Goal: Feedback & Contribution: Leave review/rating

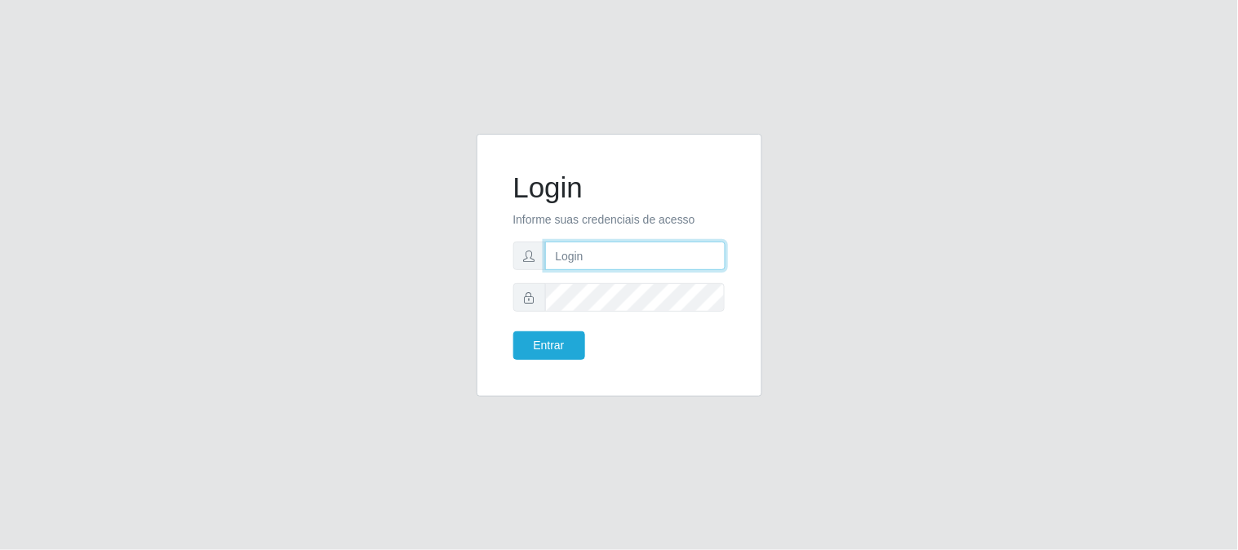
click at [576, 255] on input "text" at bounding box center [635, 256] width 180 height 29
type input "[EMAIL_ADDRESS][DOMAIN_NAME]"
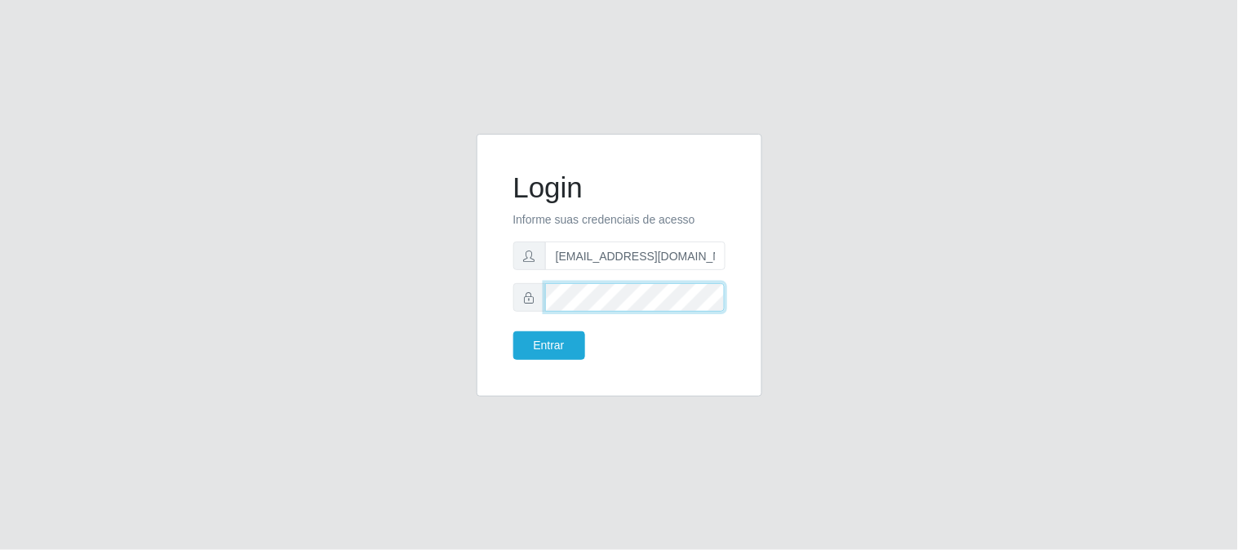
click at [513, 331] on button "Entrar" at bounding box center [549, 345] width 72 height 29
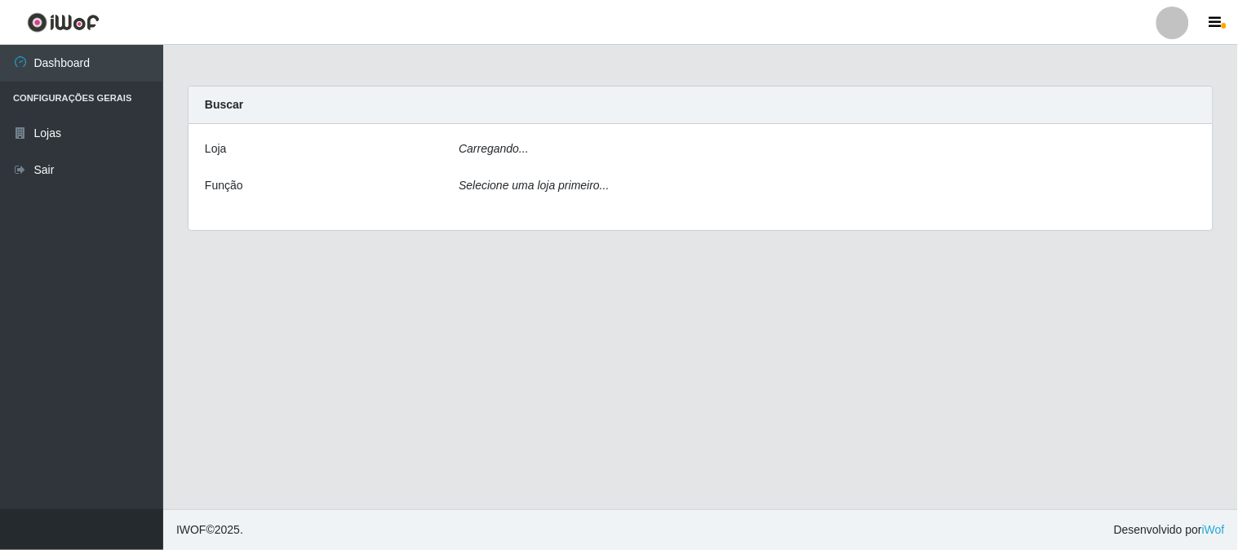
click at [555, 343] on main "Carregando... Buscar [PERSON_NAME]... Função Selecione uma loja primeiro..." at bounding box center [700, 277] width 1075 height 464
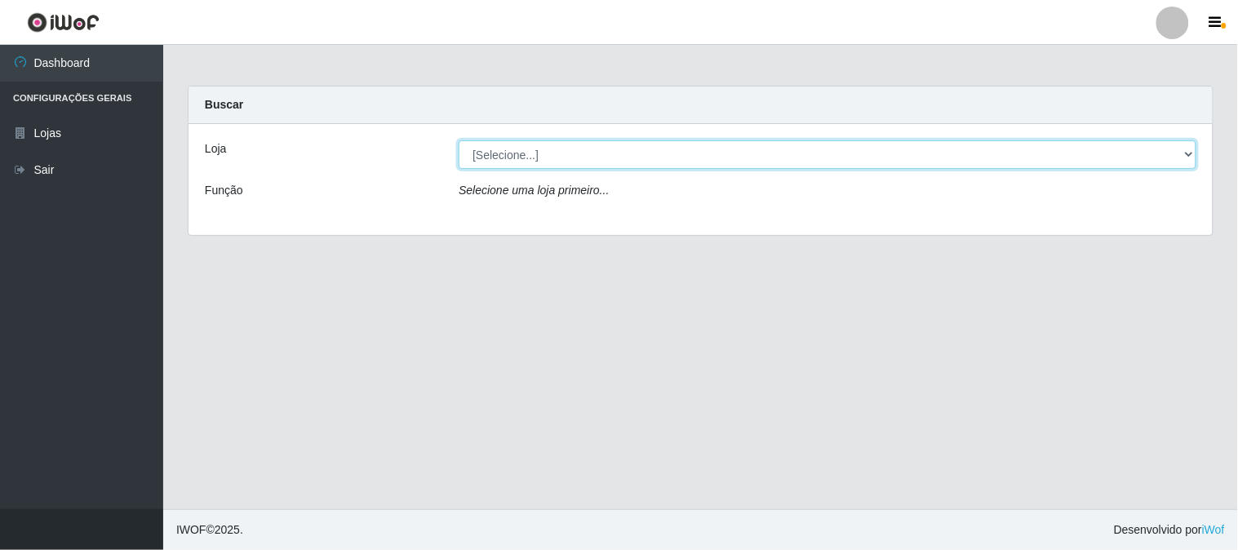
drag, startPoint x: 1189, startPoint y: 153, endPoint x: 1179, endPoint y: 157, distance: 10.6
click at [1189, 153] on select "[Selecione...] Queiroz Atacadão - [GEOGRAPHIC_DATA]" at bounding box center [828, 154] width 738 height 29
select select "464"
click at [459, 140] on select "[Selecione...] Queiroz Atacadão - [GEOGRAPHIC_DATA]" at bounding box center [828, 154] width 738 height 29
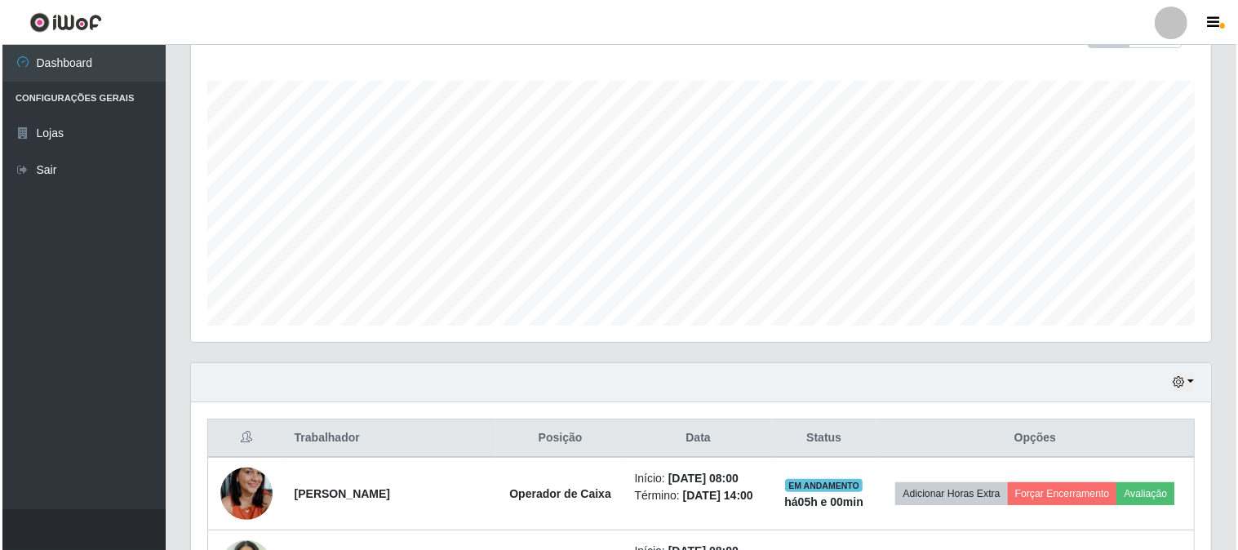
scroll to position [626, 0]
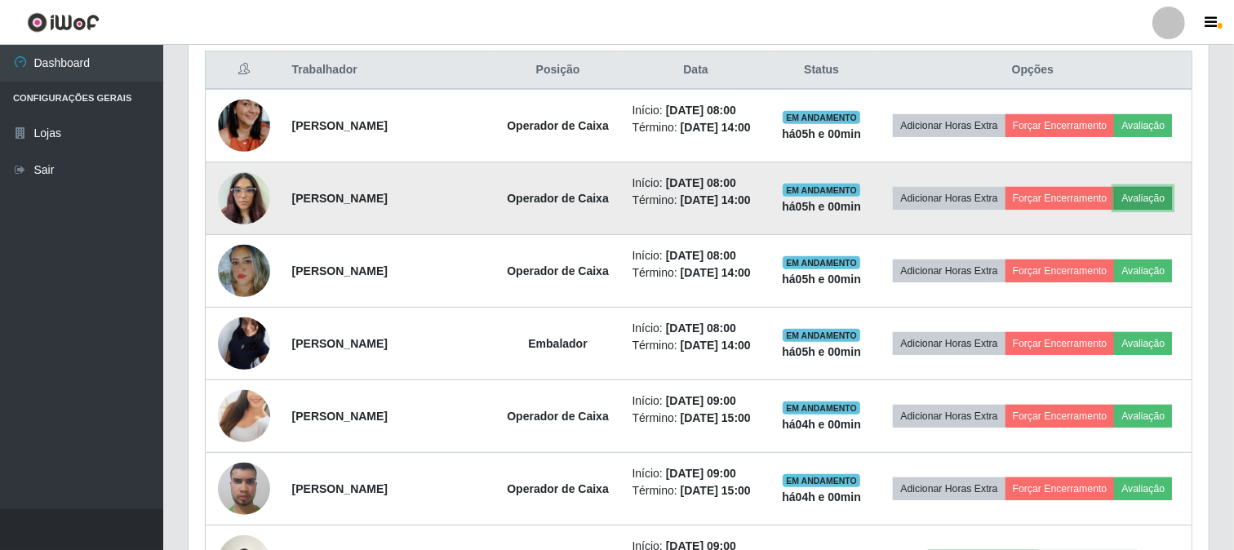
click at [1150, 194] on button "Avaliação" at bounding box center [1143, 198] width 58 height 23
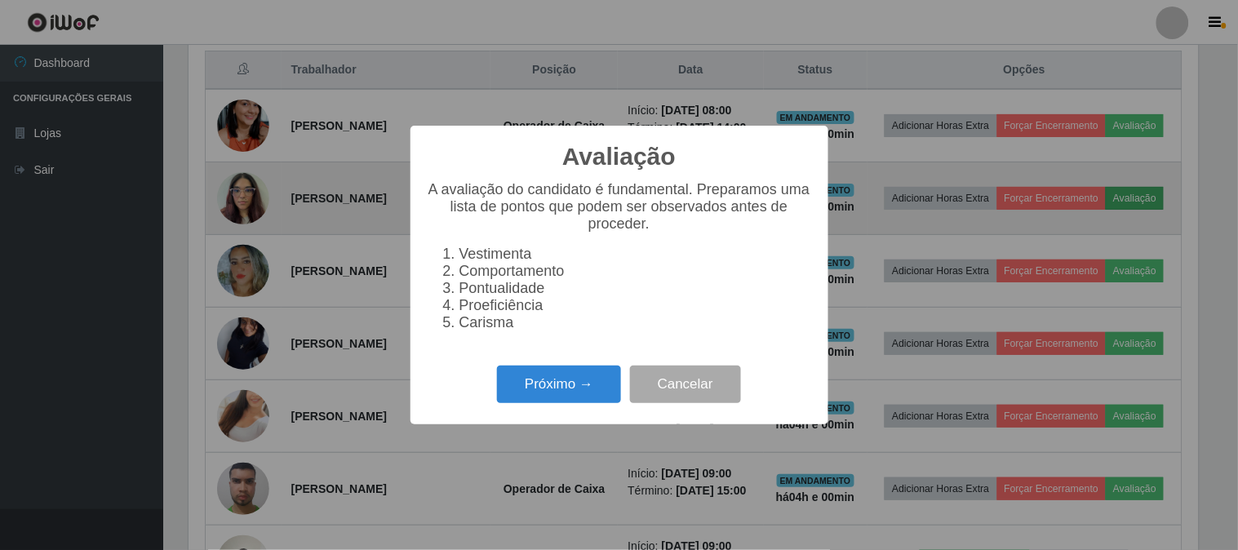
scroll to position [338, 1009]
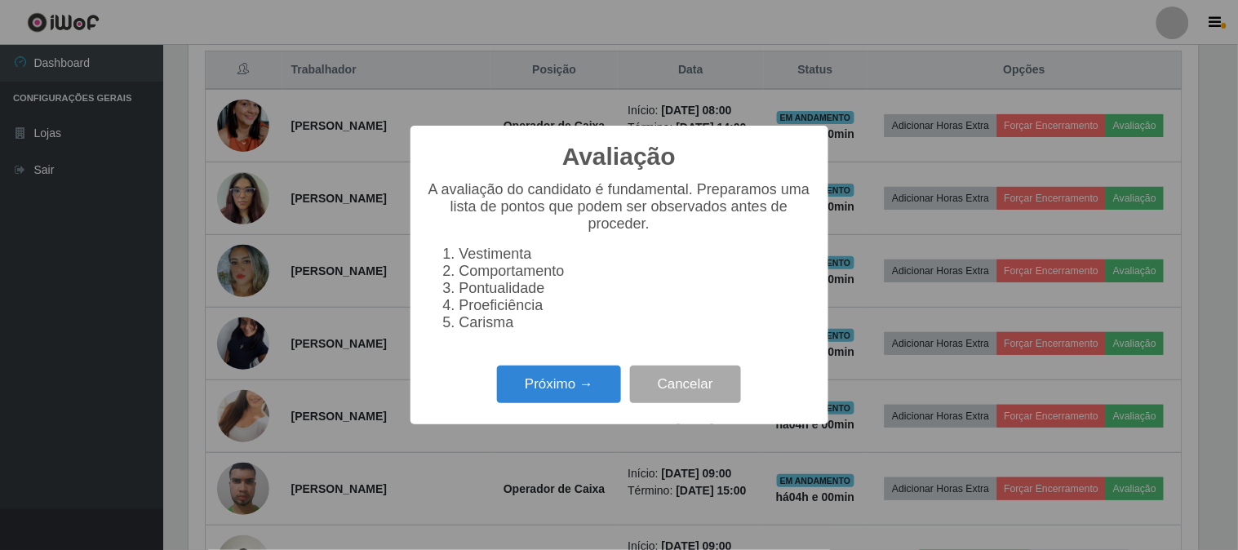
click at [567, 417] on div "Avaliação × A avaliação do candidato é fundamental. Preparamos uma lista de pon…" at bounding box center [619, 275] width 418 height 298
click at [565, 384] on button "Próximo →" at bounding box center [559, 385] width 124 height 38
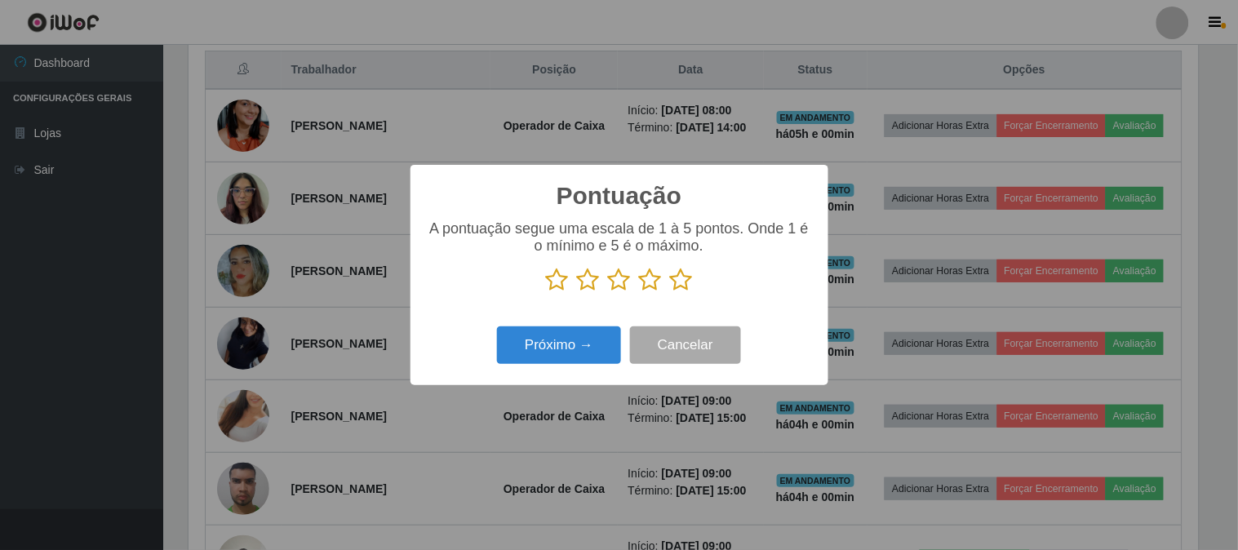
scroll to position [815545, 814873]
click at [683, 278] on icon at bounding box center [681, 280] width 23 height 24
click at [670, 292] on input "radio" at bounding box center [670, 292] width 0 height 0
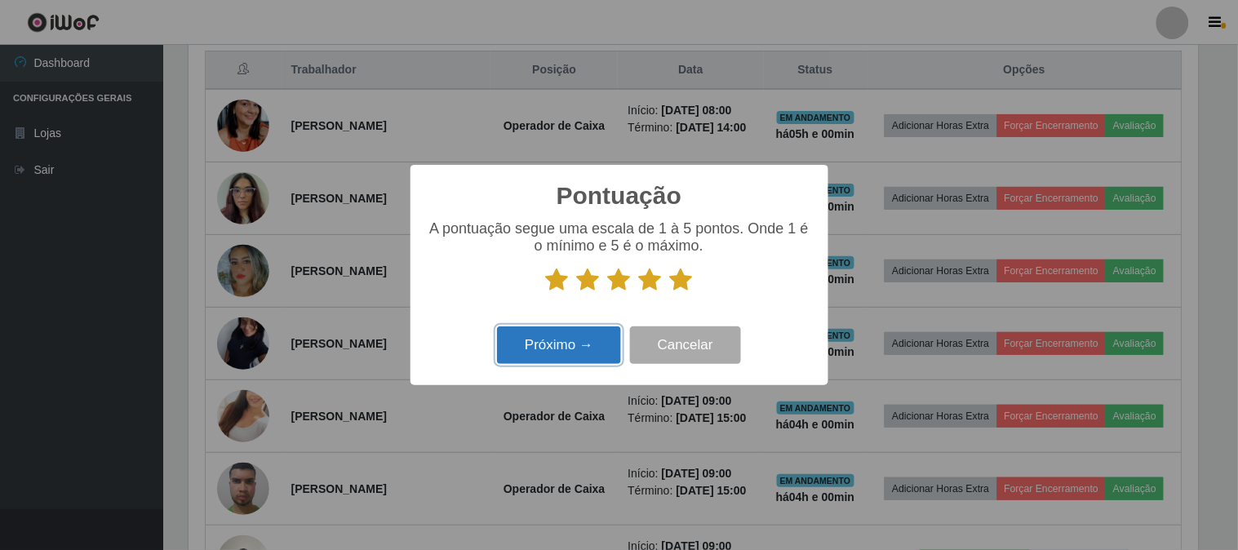
click at [565, 337] on button "Próximo →" at bounding box center [559, 345] width 124 height 38
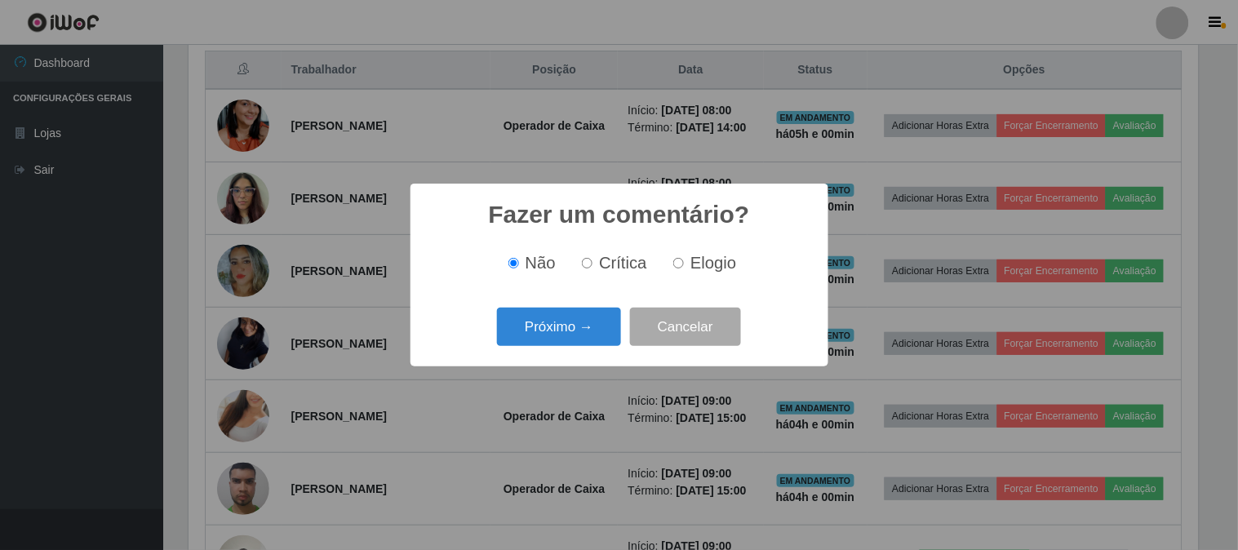
click at [565, 337] on button "Próximo →" at bounding box center [559, 327] width 124 height 38
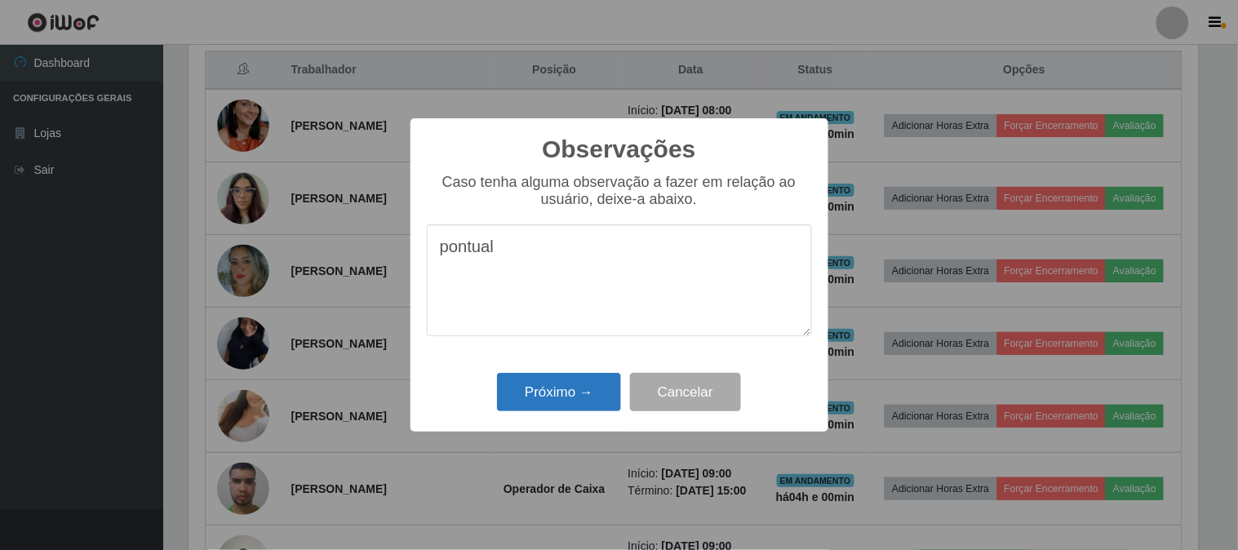
type textarea "pontual"
click at [572, 397] on button "Próximo →" at bounding box center [559, 392] width 124 height 38
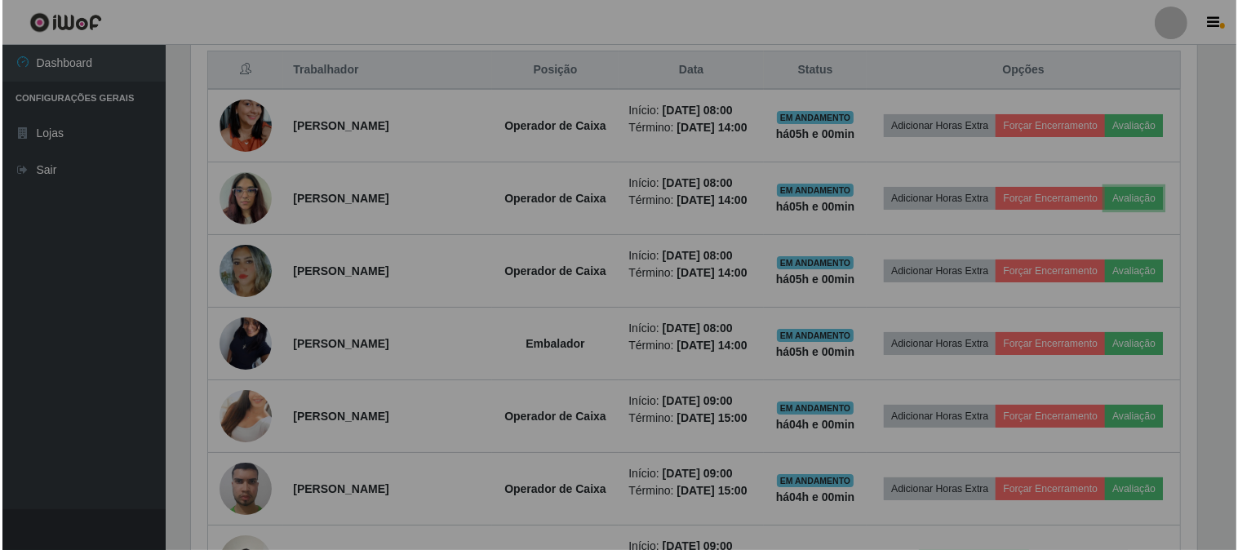
scroll to position [338, 1020]
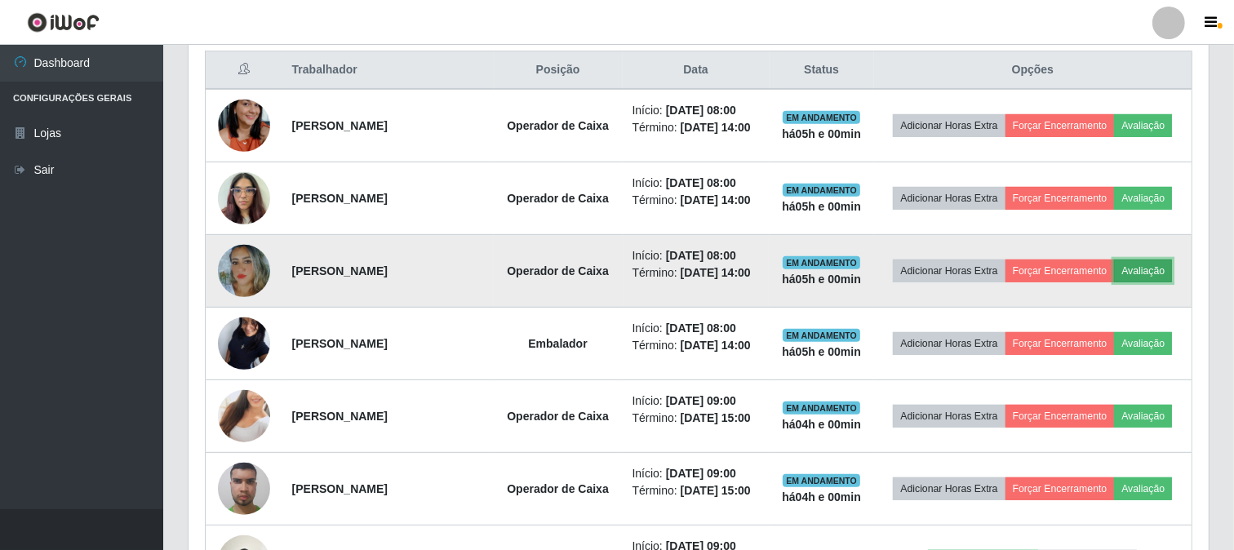
click at [1143, 272] on button "Avaliação" at bounding box center [1143, 270] width 58 height 23
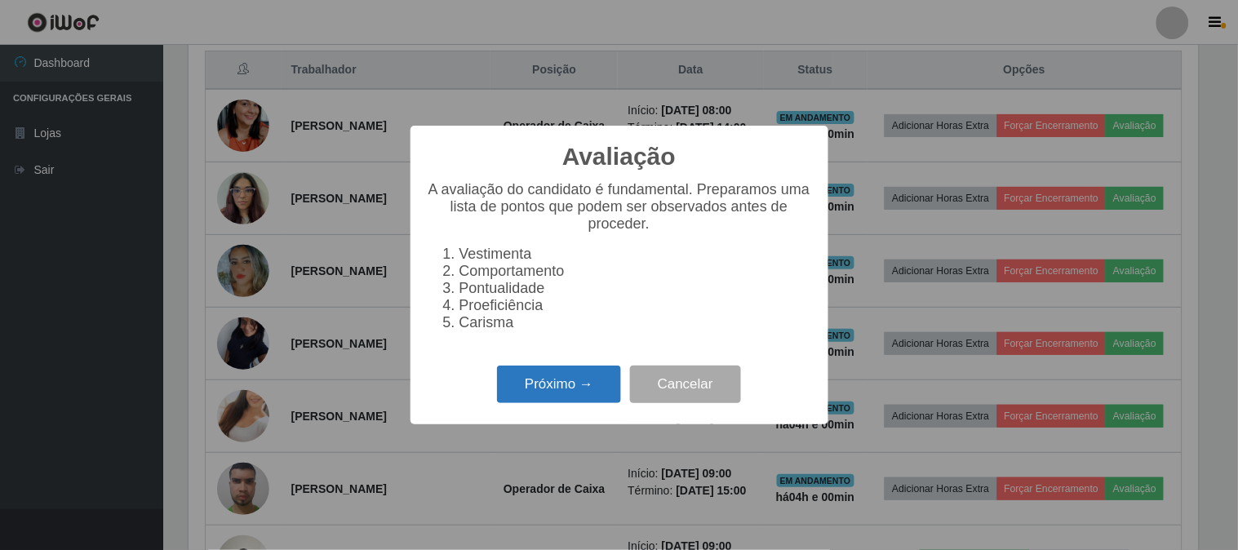
click at [568, 397] on button "Próximo →" at bounding box center [559, 385] width 124 height 38
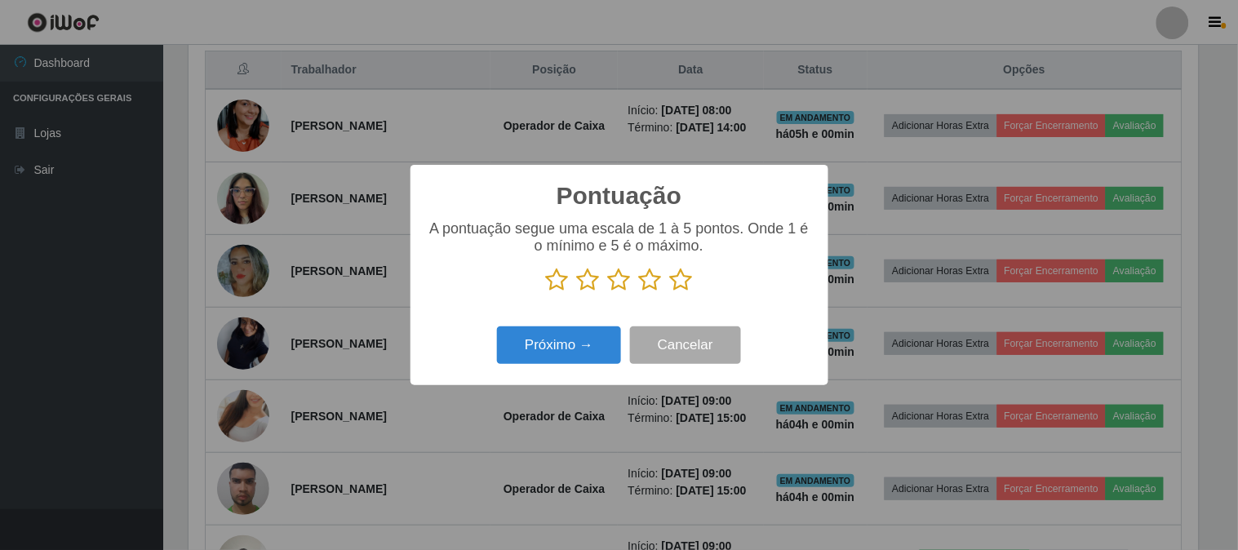
scroll to position [815545, 814873]
click at [678, 280] on icon at bounding box center [681, 280] width 23 height 24
click at [670, 292] on input "radio" at bounding box center [670, 292] width 0 height 0
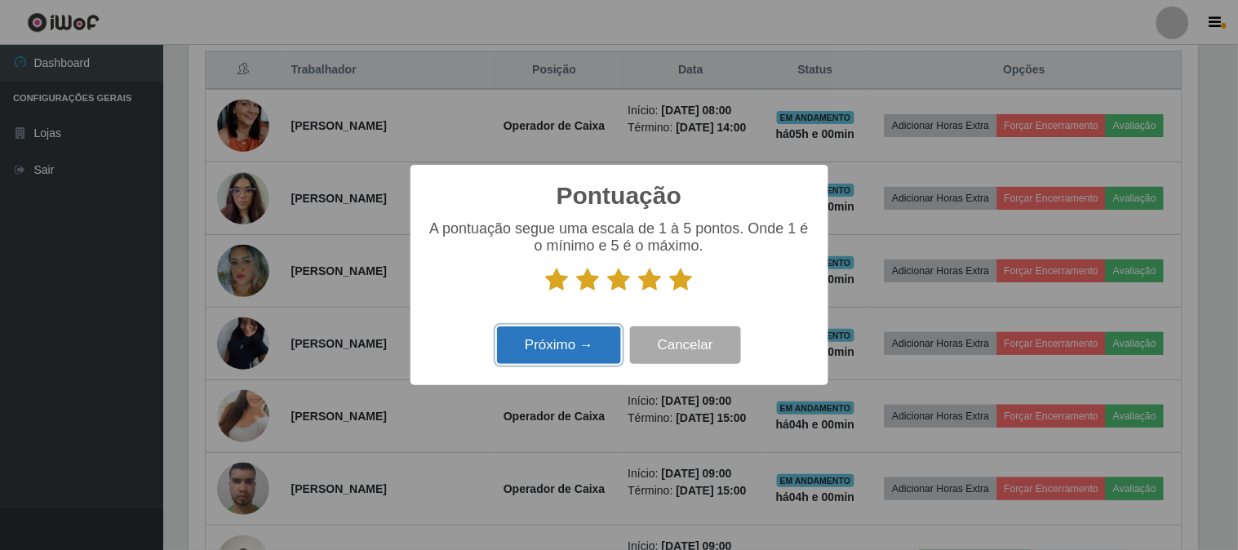
click at [560, 354] on button "Próximo →" at bounding box center [559, 345] width 124 height 38
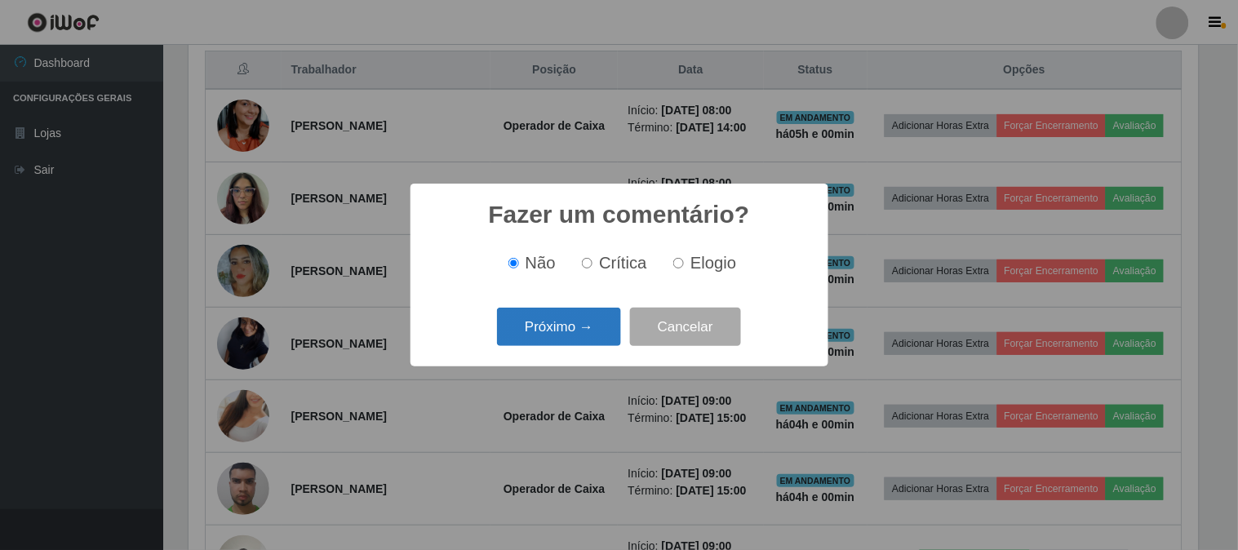
click at [573, 320] on button "Próximo →" at bounding box center [559, 327] width 124 height 38
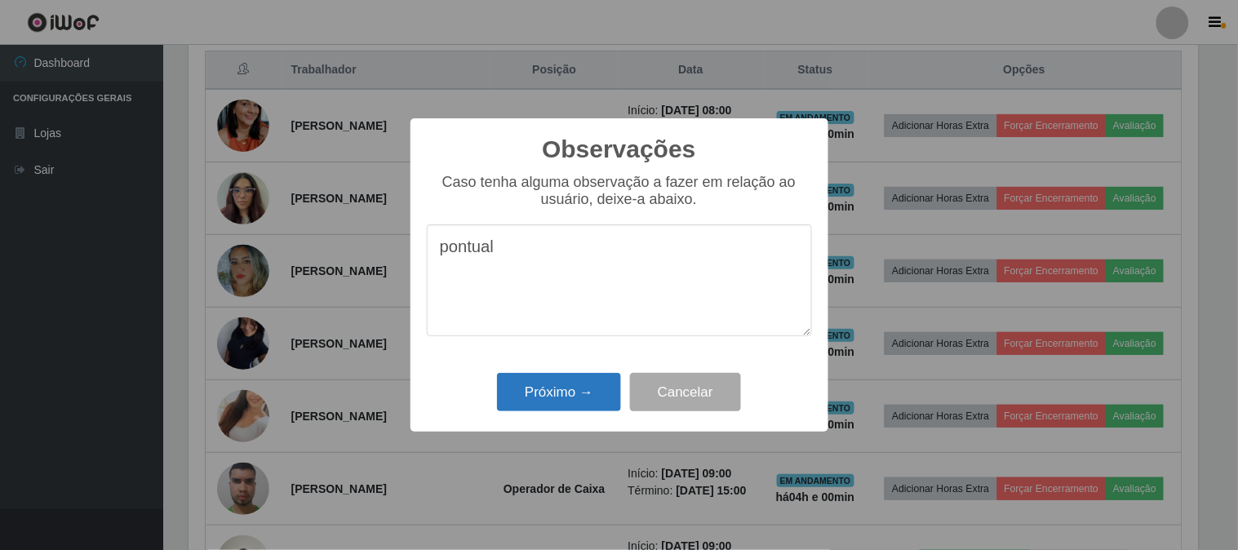
type textarea "pontual"
click at [571, 392] on button "Próximo →" at bounding box center [559, 392] width 124 height 38
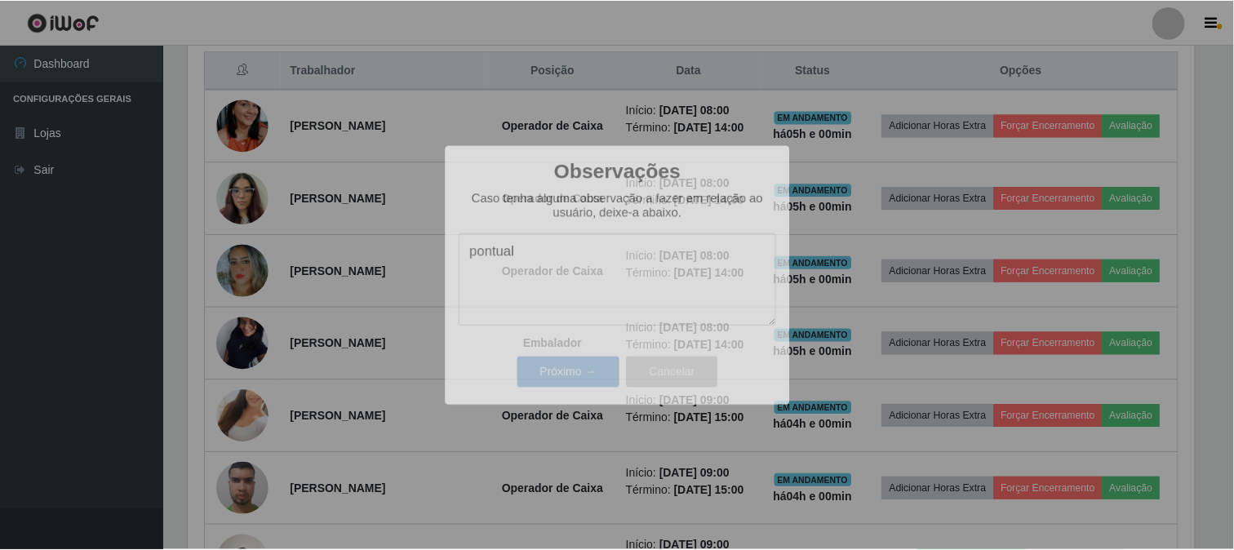
scroll to position [338, 1020]
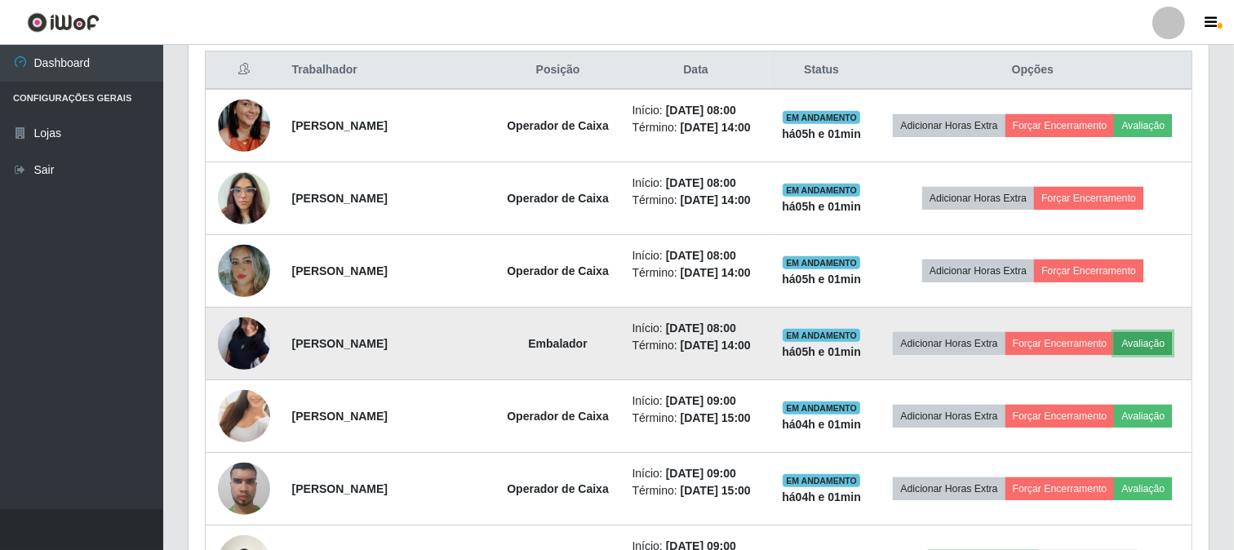
click at [1149, 343] on button "Avaliação" at bounding box center [1143, 343] width 58 height 23
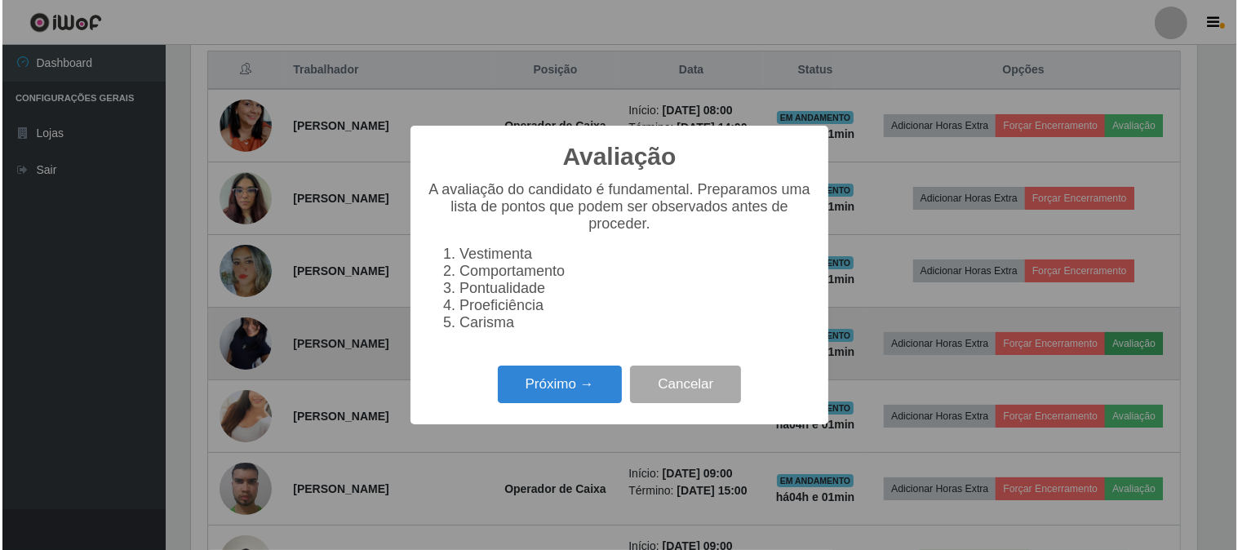
scroll to position [338, 1009]
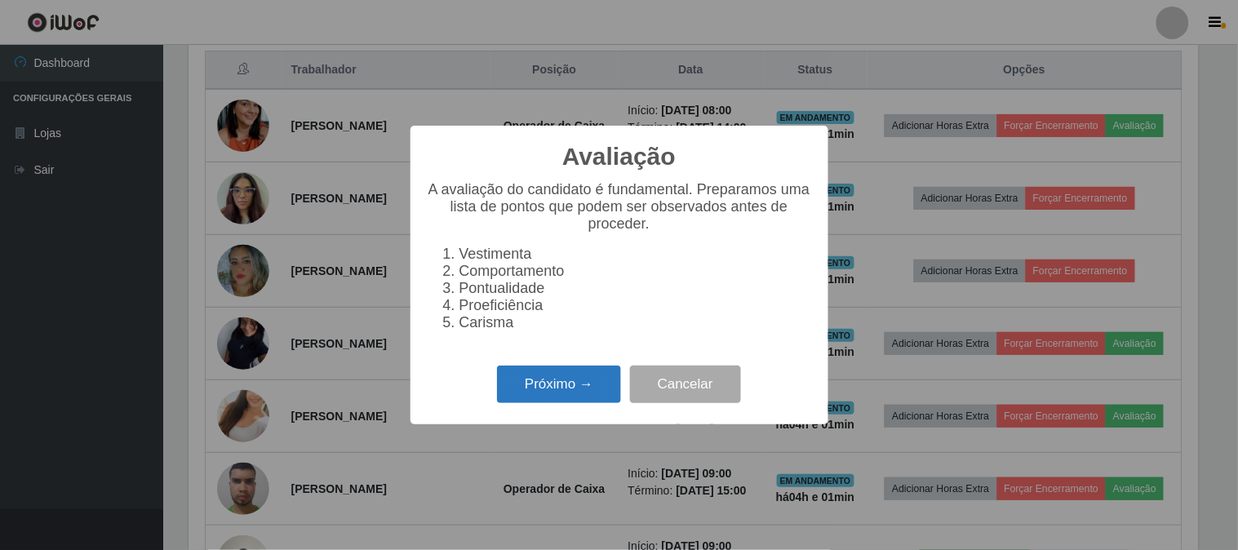
click at [561, 390] on button "Próximo →" at bounding box center [559, 385] width 124 height 38
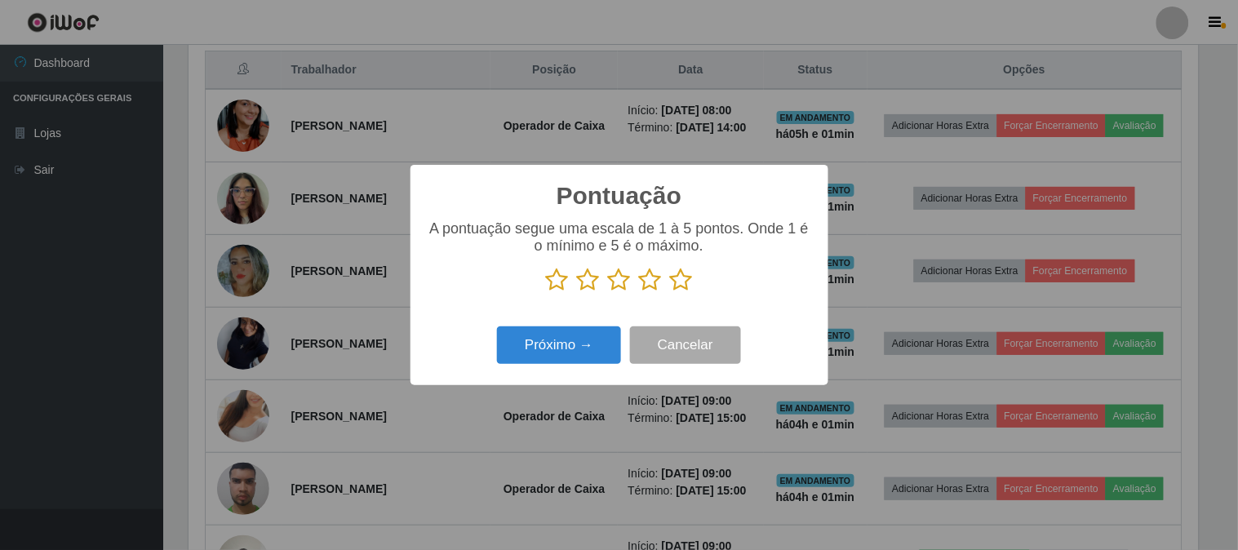
click at [676, 273] on icon at bounding box center [681, 280] width 23 height 24
click at [670, 292] on input "radio" at bounding box center [670, 292] width 0 height 0
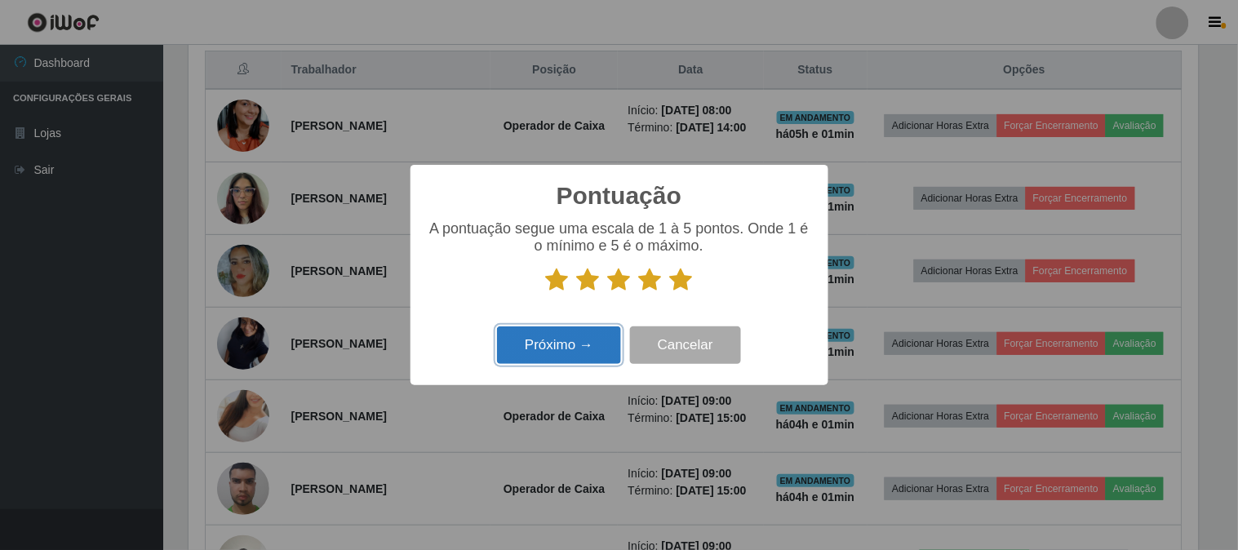
click at [576, 348] on button "Próximo →" at bounding box center [559, 345] width 124 height 38
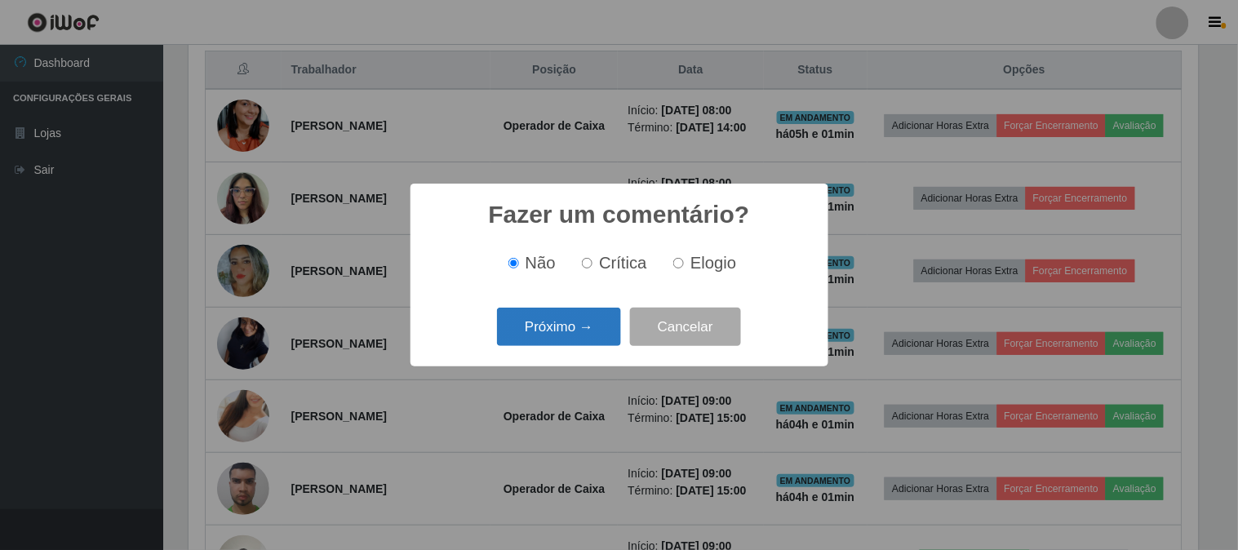
click at [615, 319] on button "Próximo →" at bounding box center [559, 327] width 124 height 38
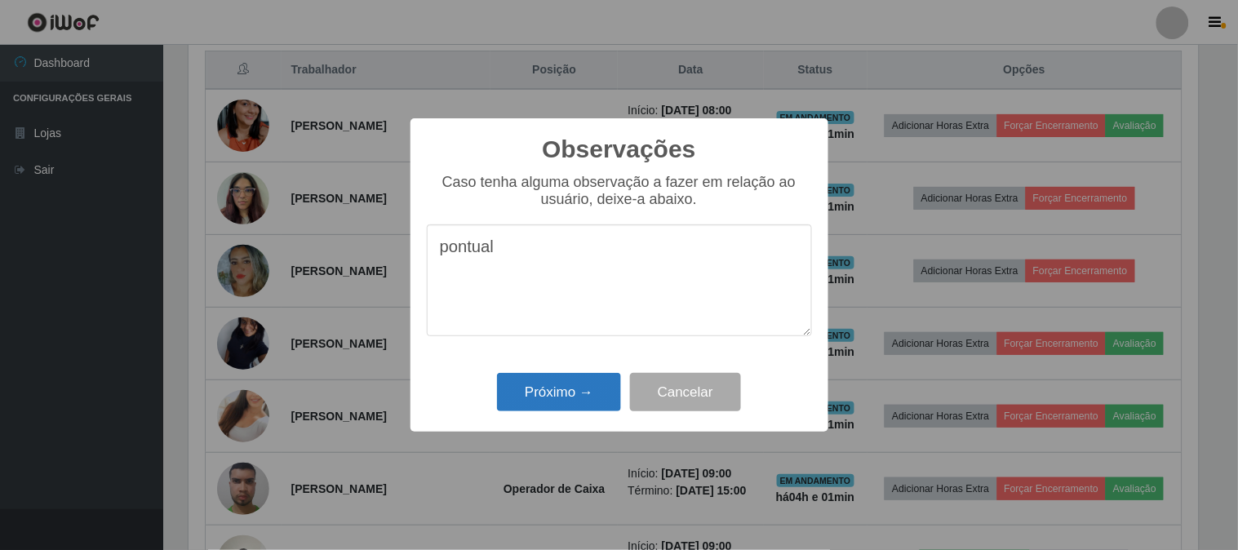
type textarea "pontual"
click at [588, 392] on button "Próximo →" at bounding box center [559, 392] width 124 height 38
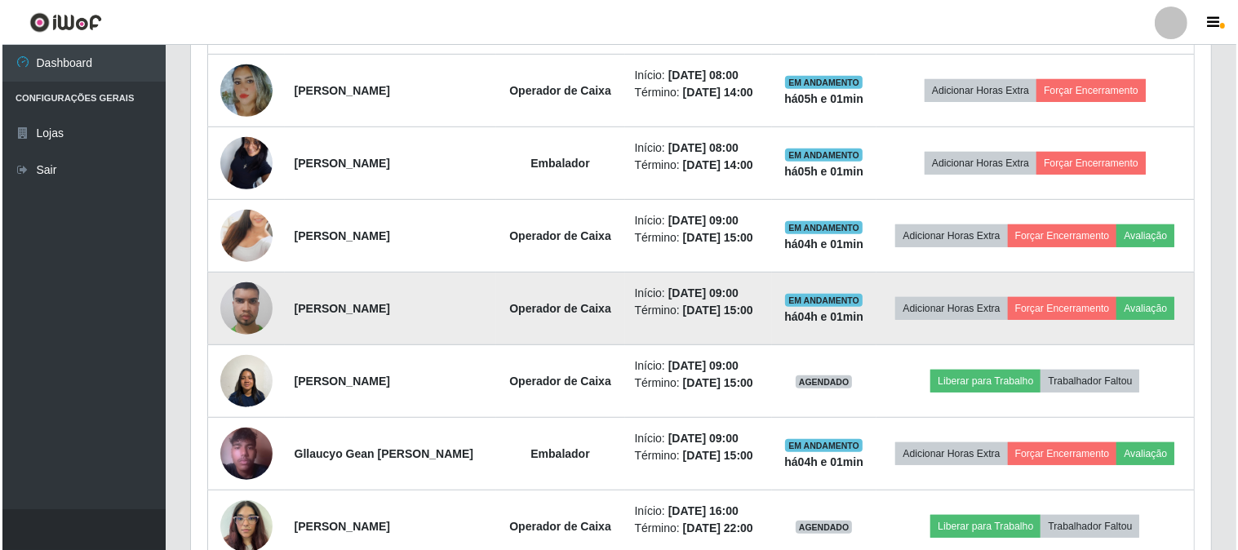
scroll to position [808, 0]
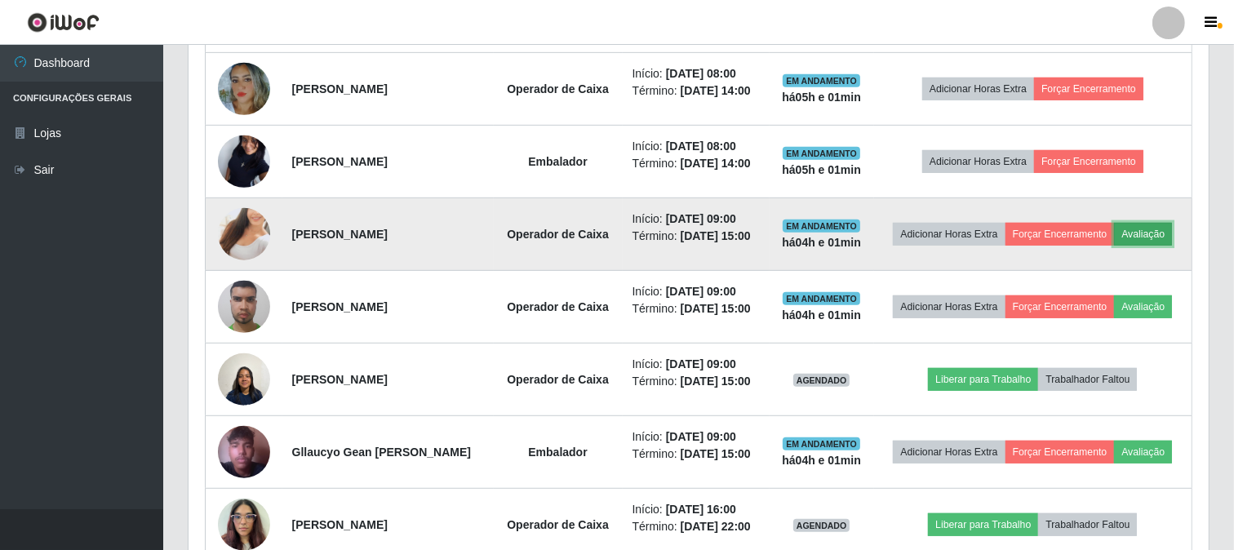
click at [1141, 233] on button "Avaliação" at bounding box center [1143, 234] width 58 height 23
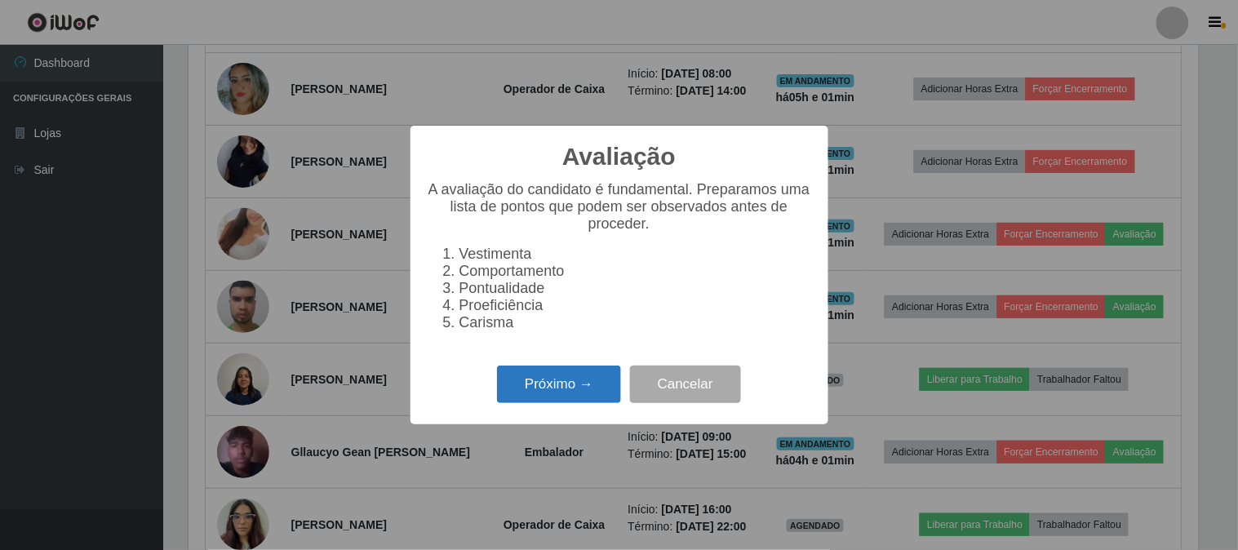
click at [539, 385] on button "Próximo →" at bounding box center [559, 385] width 124 height 38
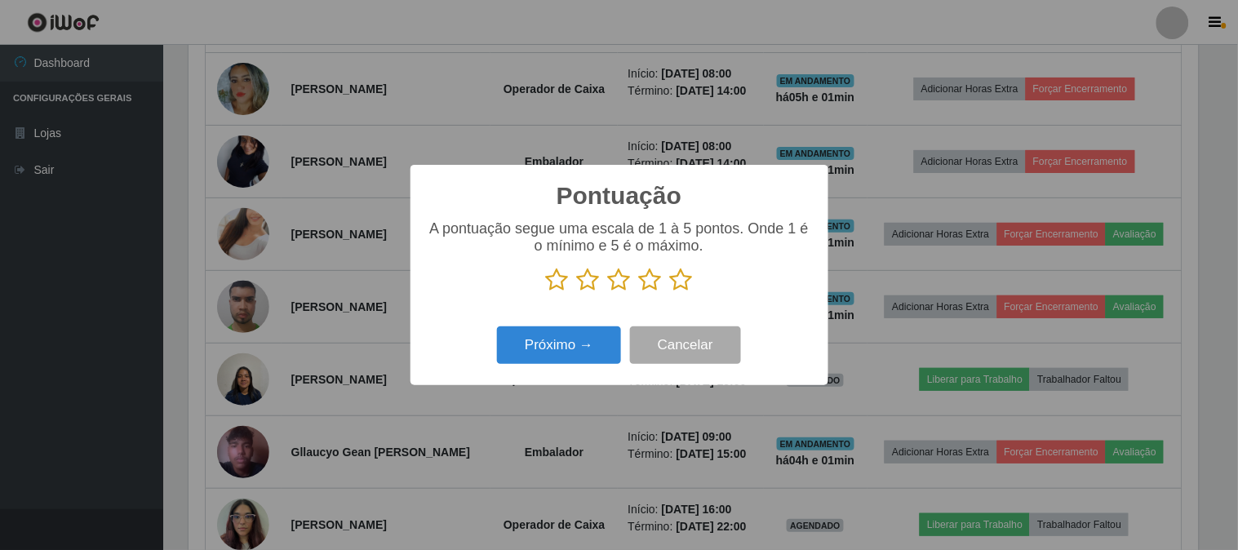
scroll to position [815545, 814873]
click at [680, 280] on icon at bounding box center [681, 280] width 23 height 24
click at [670, 292] on input "radio" at bounding box center [670, 292] width 0 height 0
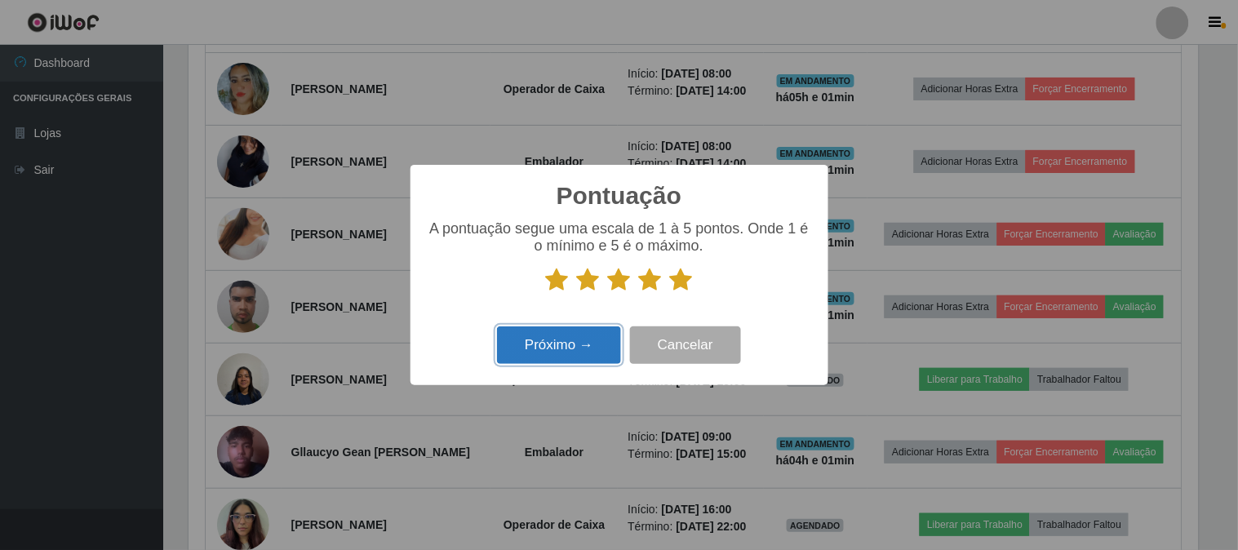
click at [582, 348] on button "Próximo →" at bounding box center [559, 345] width 124 height 38
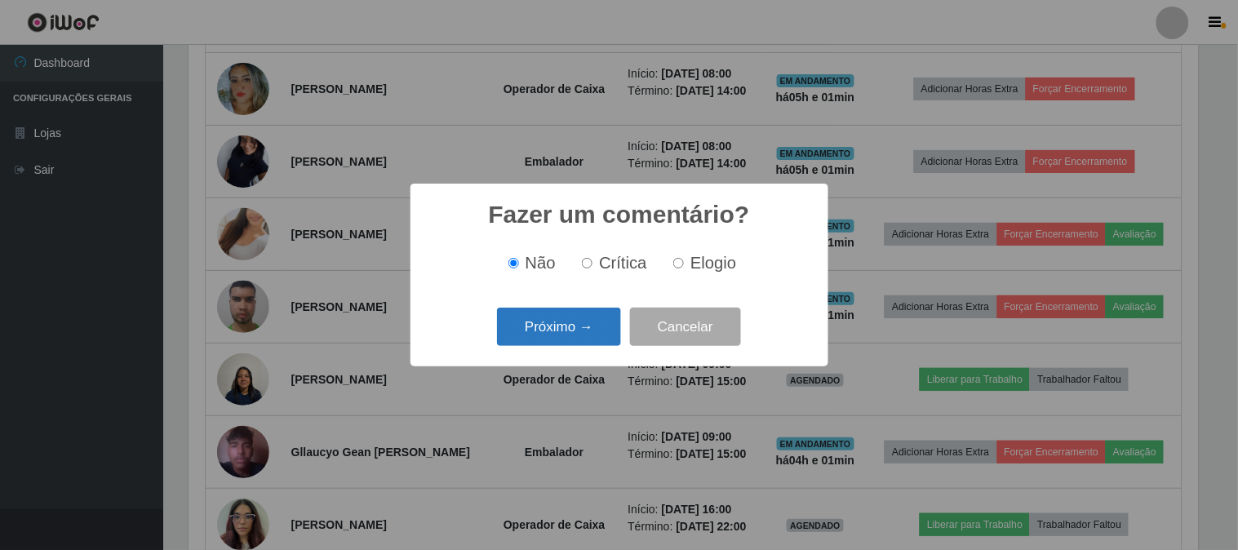
click at [590, 337] on button "Próximo →" at bounding box center [559, 327] width 124 height 38
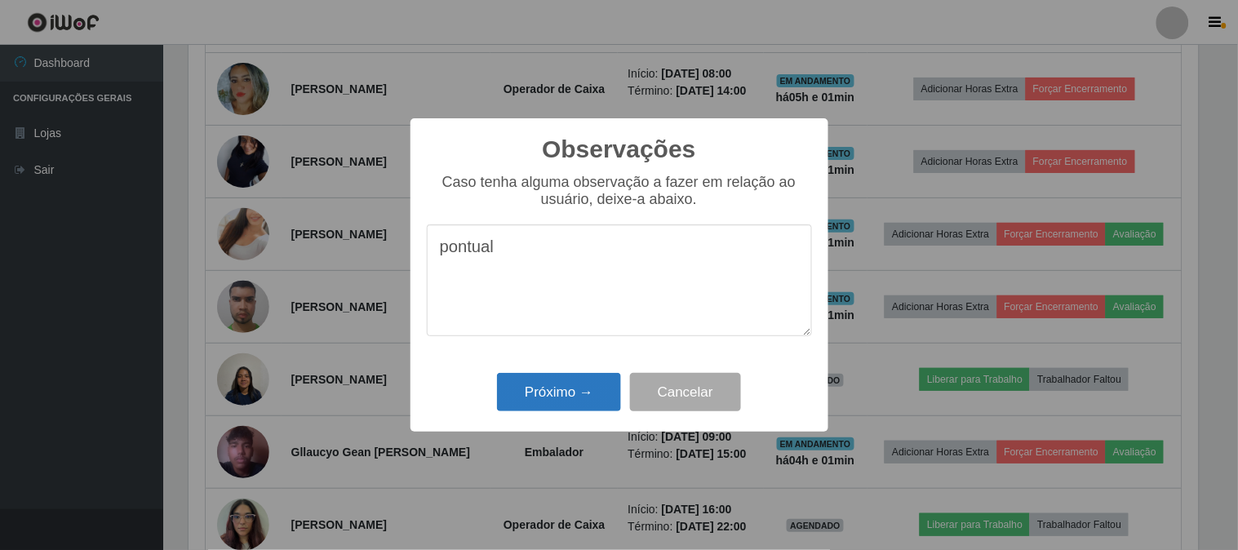
type textarea "pontual"
click at [532, 393] on button "Próximo →" at bounding box center [559, 392] width 124 height 38
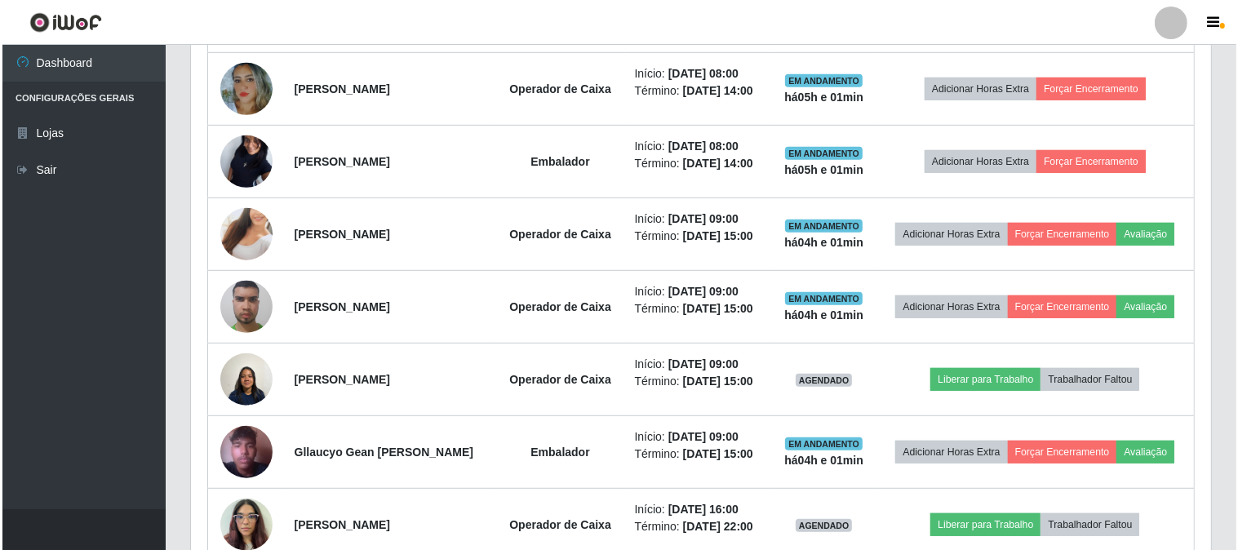
scroll to position [338, 1020]
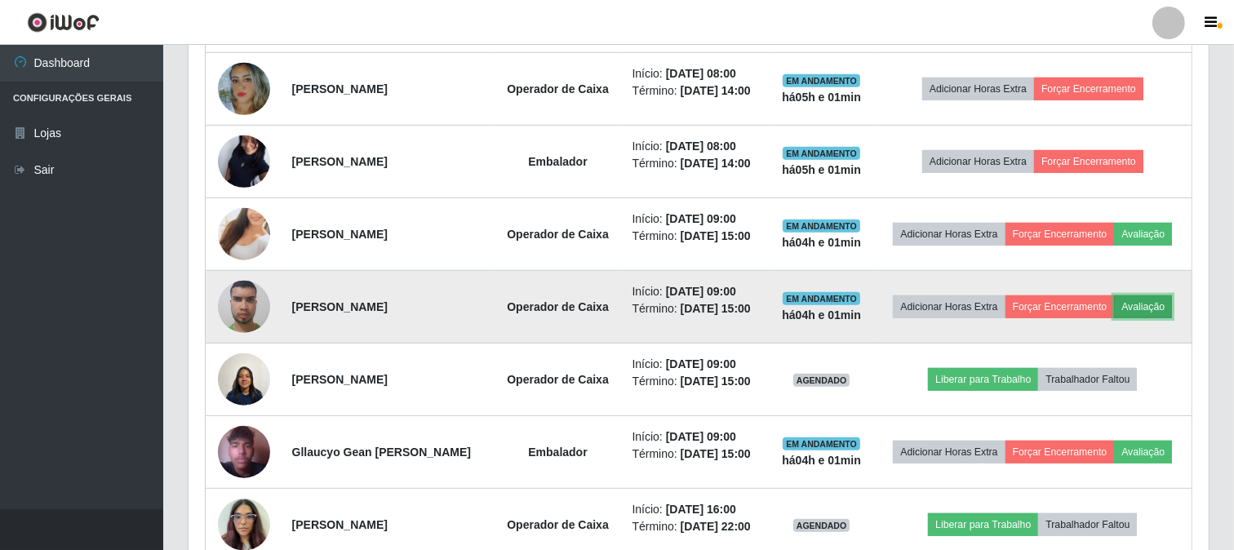
click at [1152, 305] on button "Avaliação" at bounding box center [1143, 306] width 58 height 23
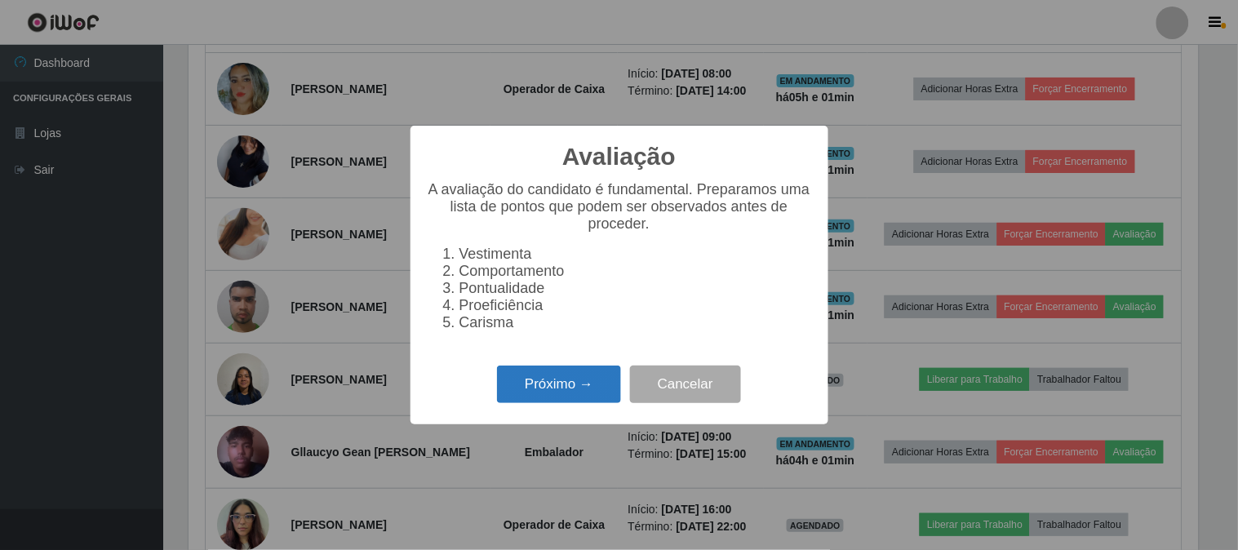
click at [565, 385] on button "Próximo →" at bounding box center [559, 385] width 124 height 38
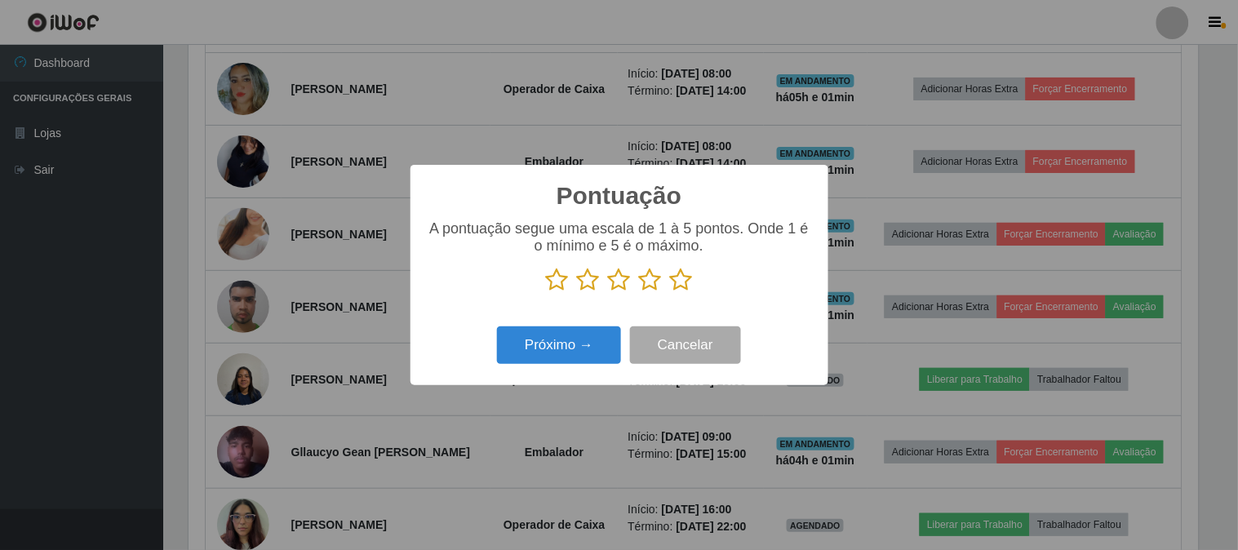
scroll to position [815545, 814873]
click at [673, 275] on icon at bounding box center [681, 280] width 23 height 24
click at [670, 292] on input "radio" at bounding box center [670, 292] width 0 height 0
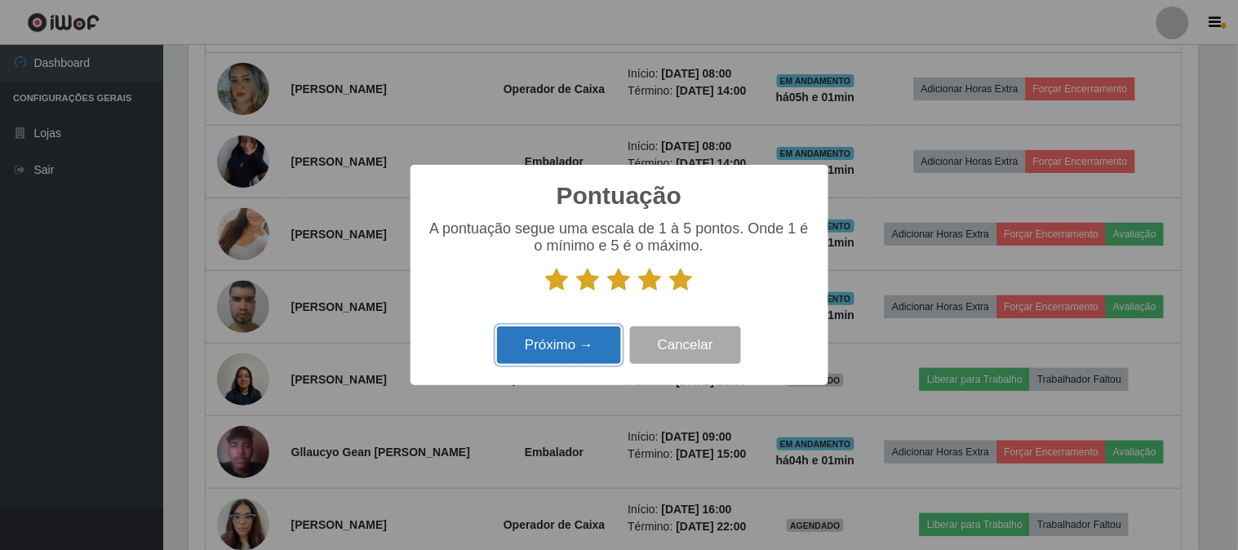
click at [561, 340] on button "Próximo →" at bounding box center [559, 345] width 124 height 38
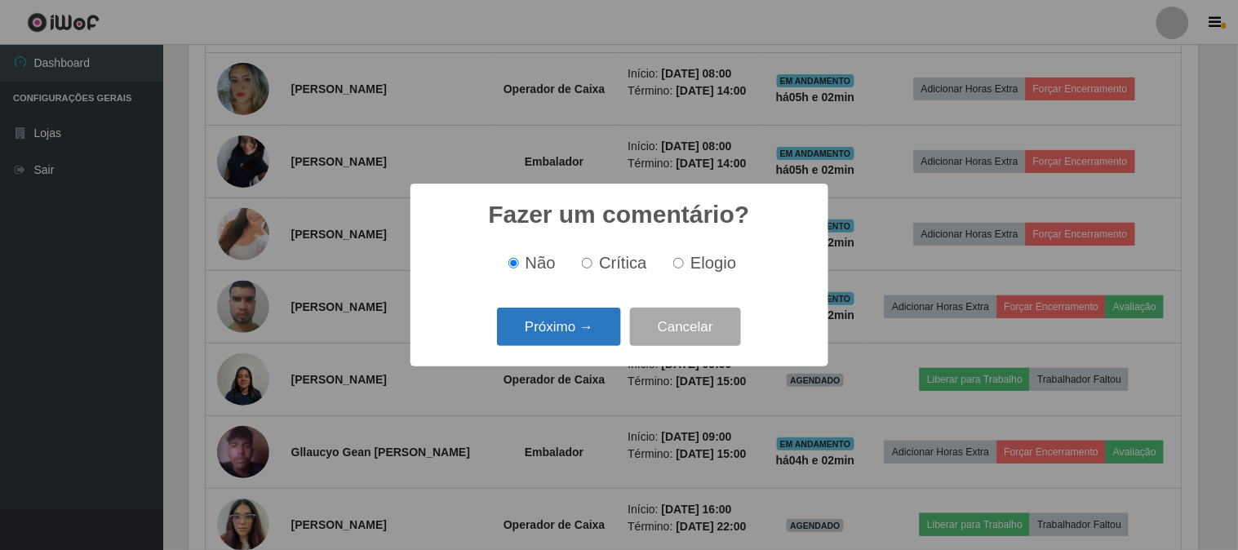
click at [559, 326] on button "Próximo →" at bounding box center [559, 327] width 124 height 38
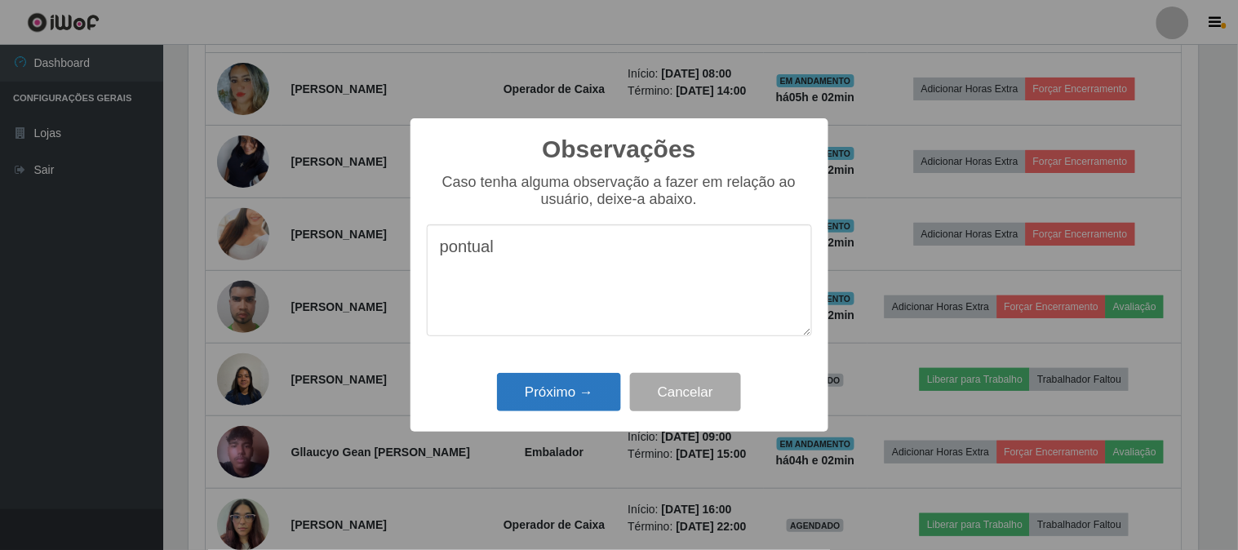
type textarea "pontual"
click at [550, 392] on button "Próximo →" at bounding box center [559, 392] width 124 height 38
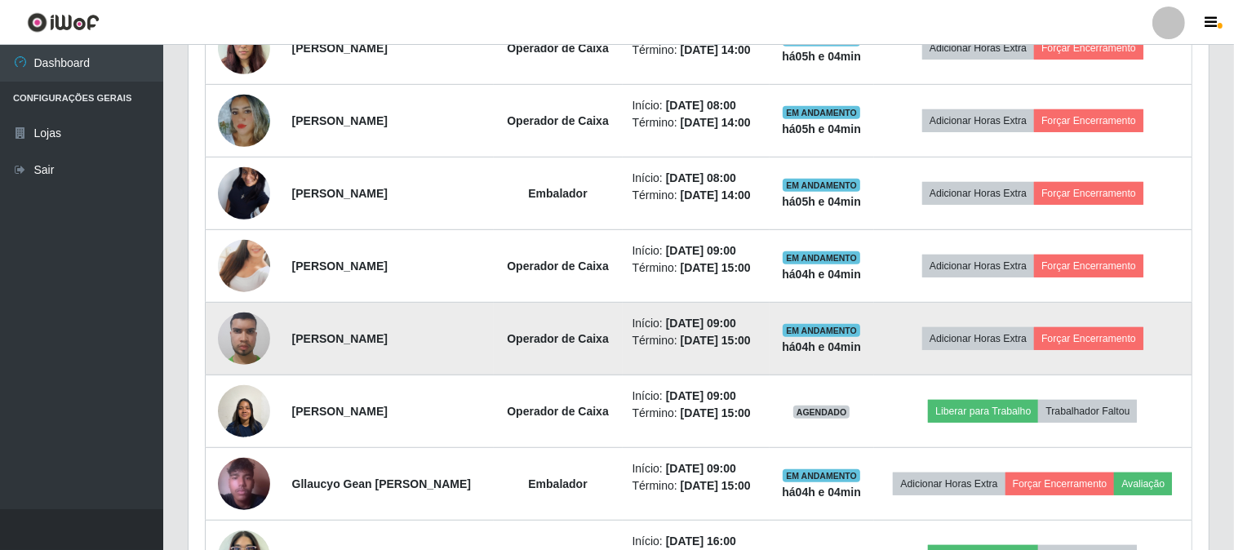
scroll to position [808, 0]
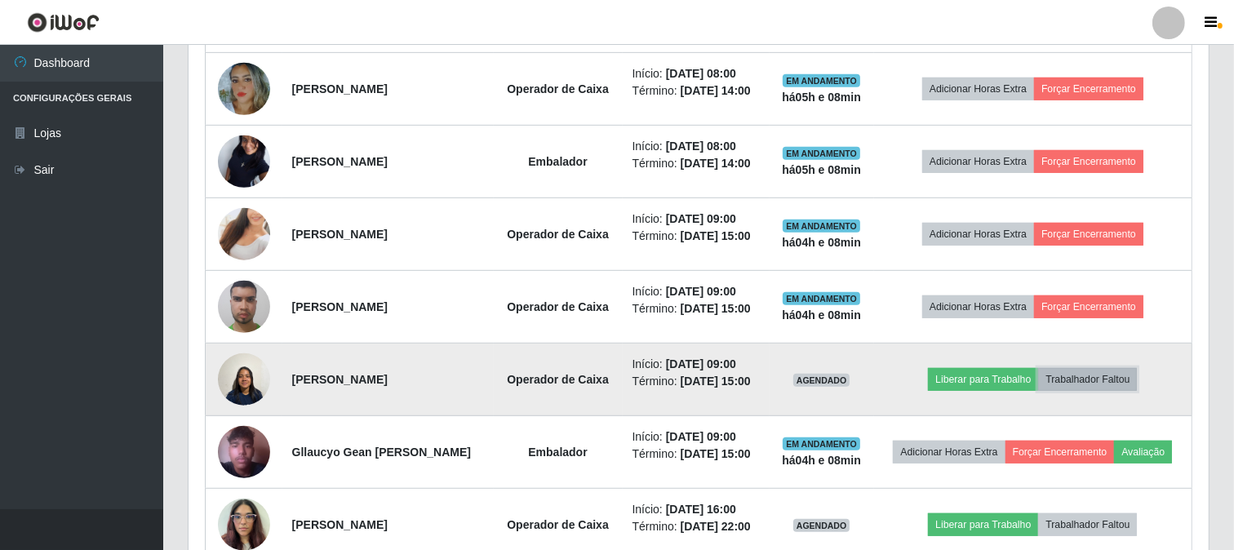
click at [1110, 379] on button "Trabalhador Faltou" at bounding box center [1087, 379] width 99 height 23
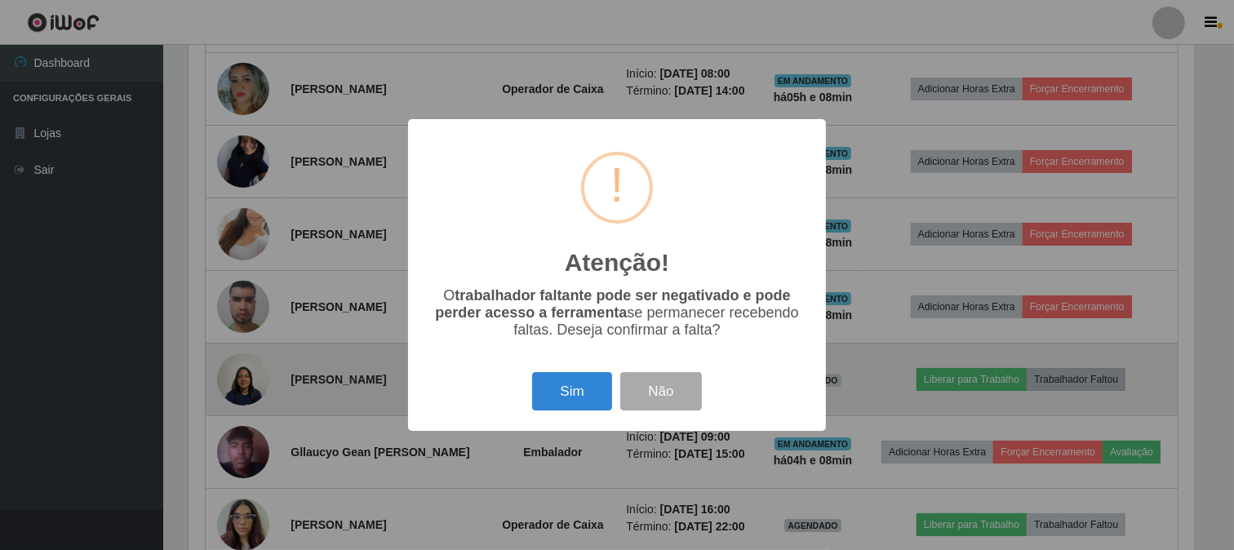
scroll to position [338, 1009]
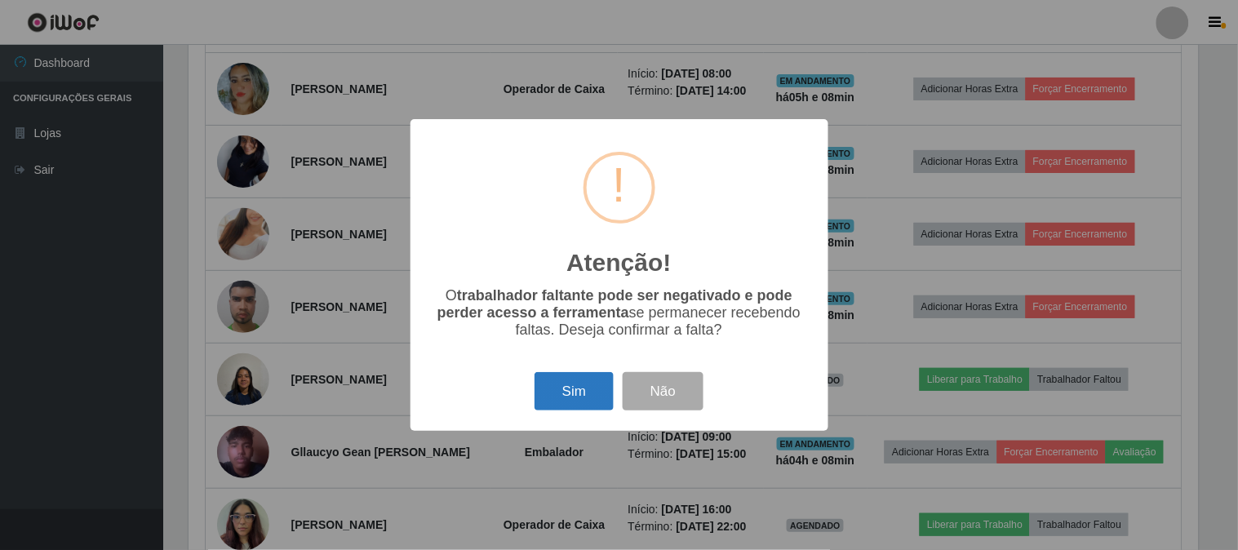
click at [565, 401] on button "Sim" at bounding box center [573, 391] width 79 height 38
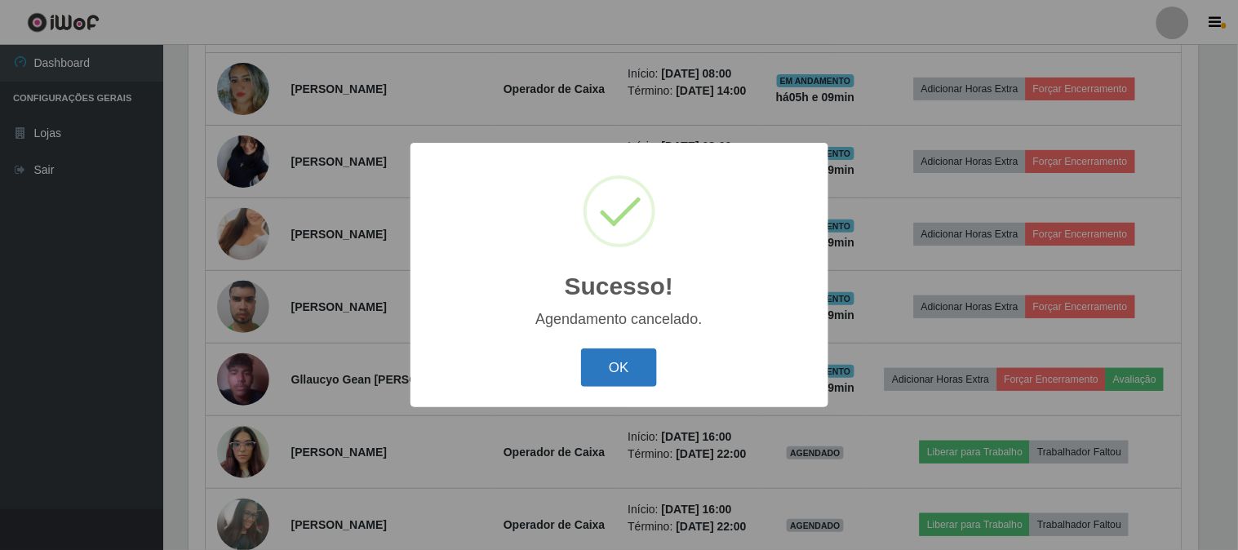
click at [609, 366] on button "OK" at bounding box center [619, 367] width 76 height 38
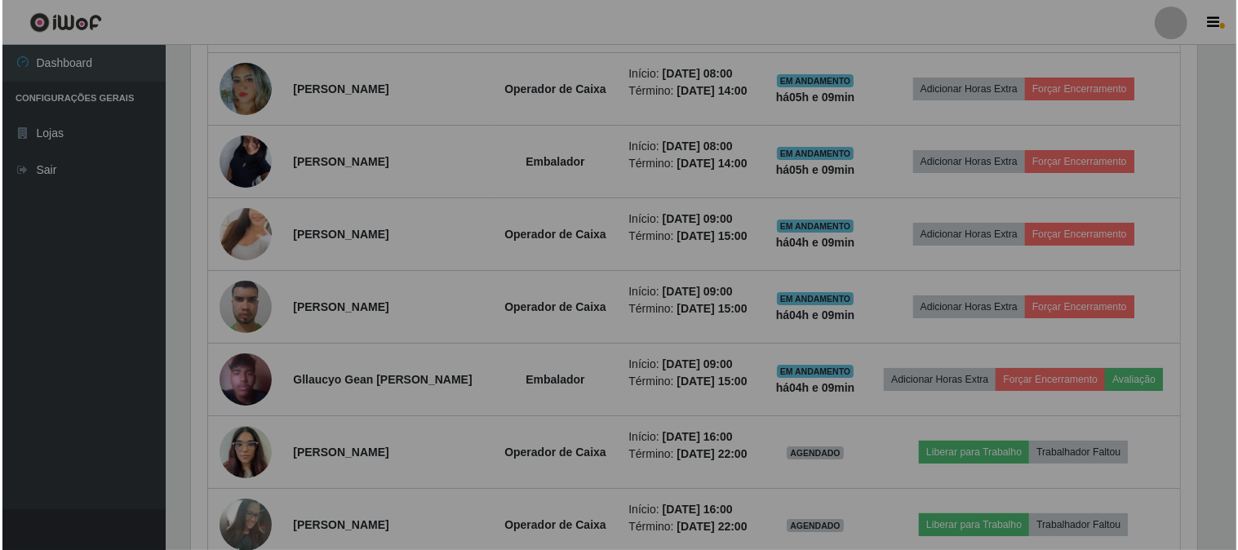
scroll to position [338, 1020]
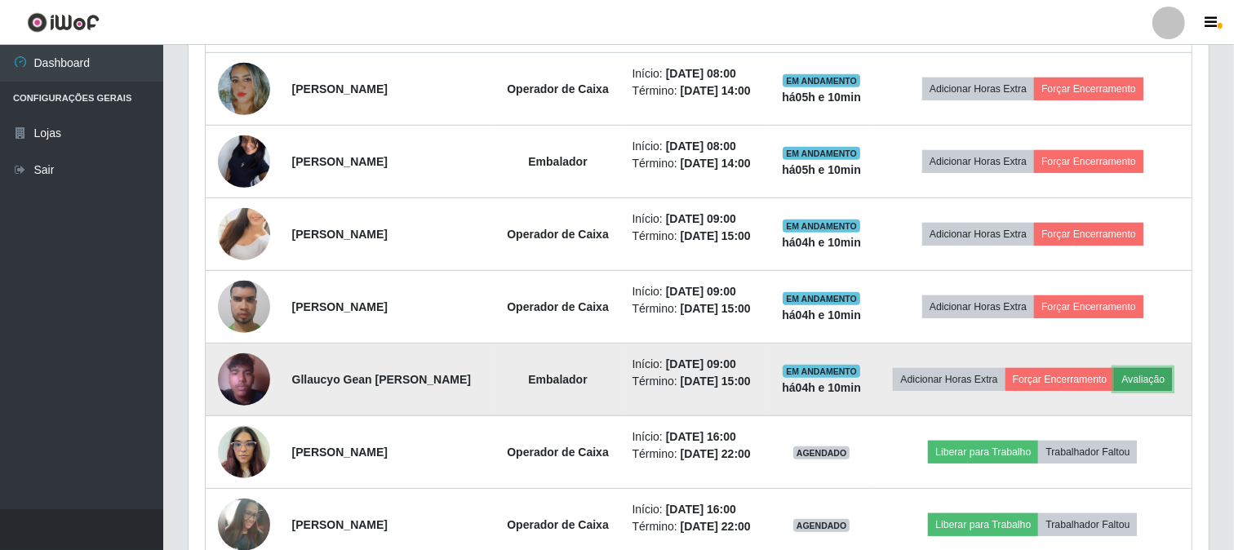
click at [1157, 375] on button "Avaliação" at bounding box center [1143, 379] width 58 height 23
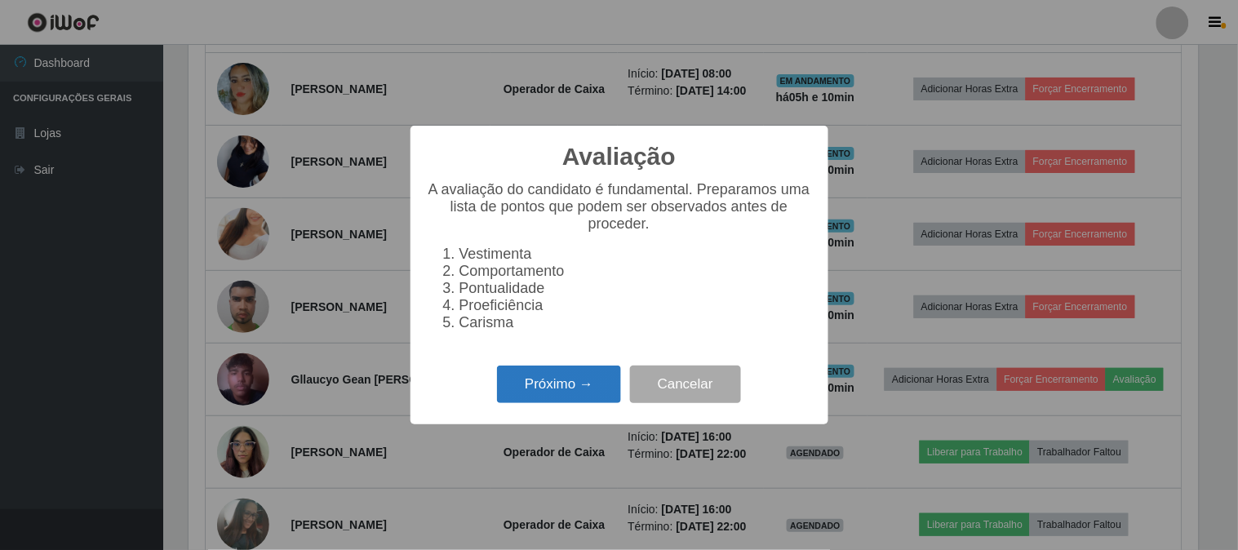
click at [552, 388] on button "Próximo →" at bounding box center [559, 385] width 124 height 38
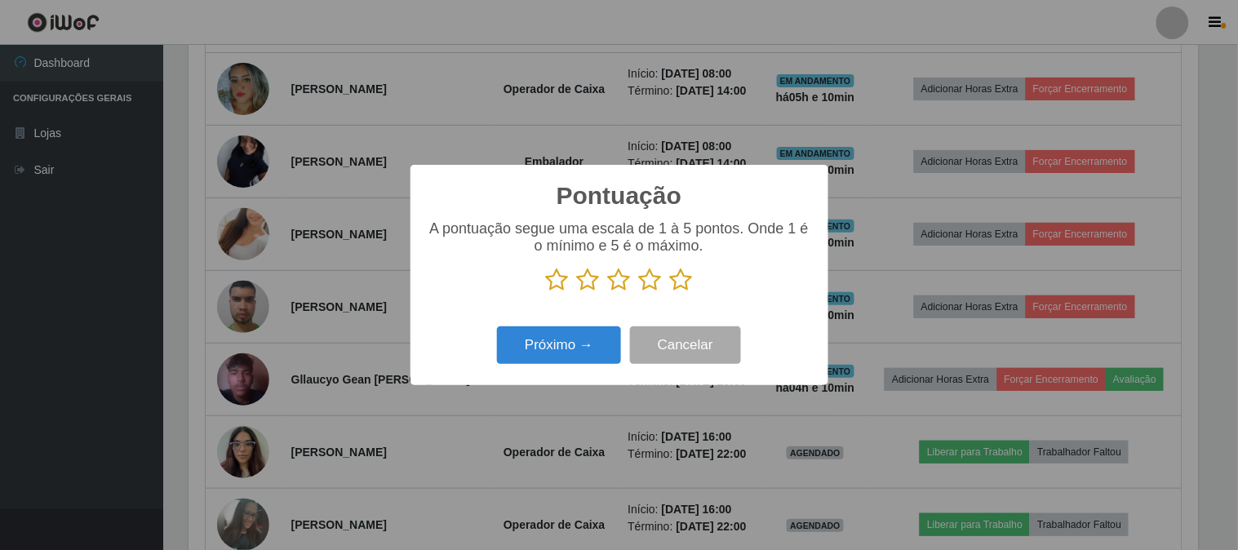
click at [679, 280] on icon at bounding box center [681, 280] width 23 height 24
click at [670, 292] on input "radio" at bounding box center [670, 292] width 0 height 0
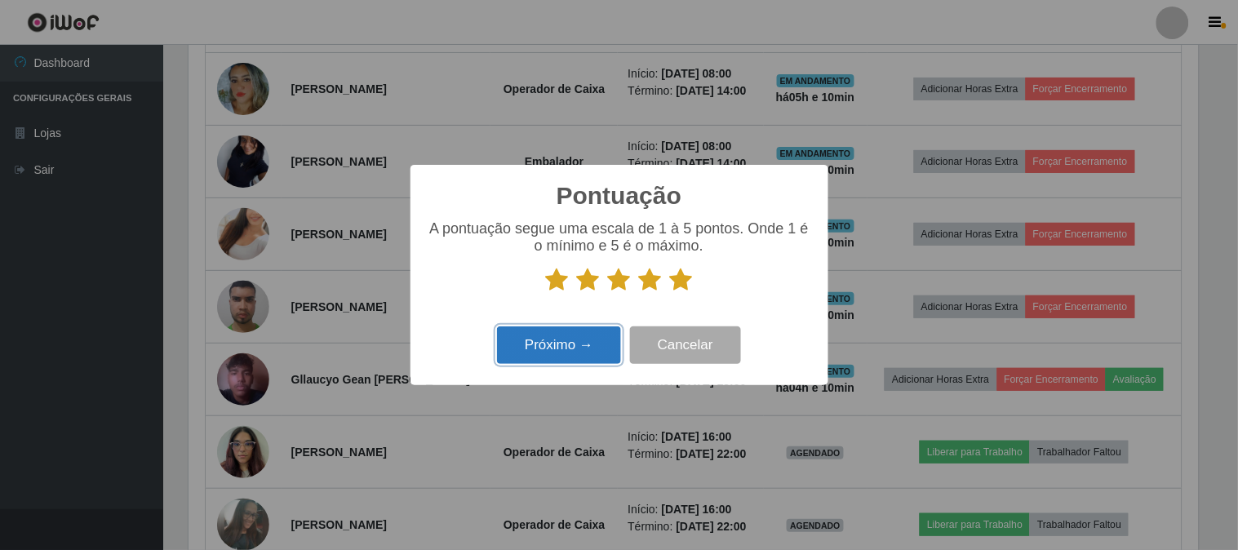
click at [582, 346] on button "Próximo →" at bounding box center [559, 345] width 124 height 38
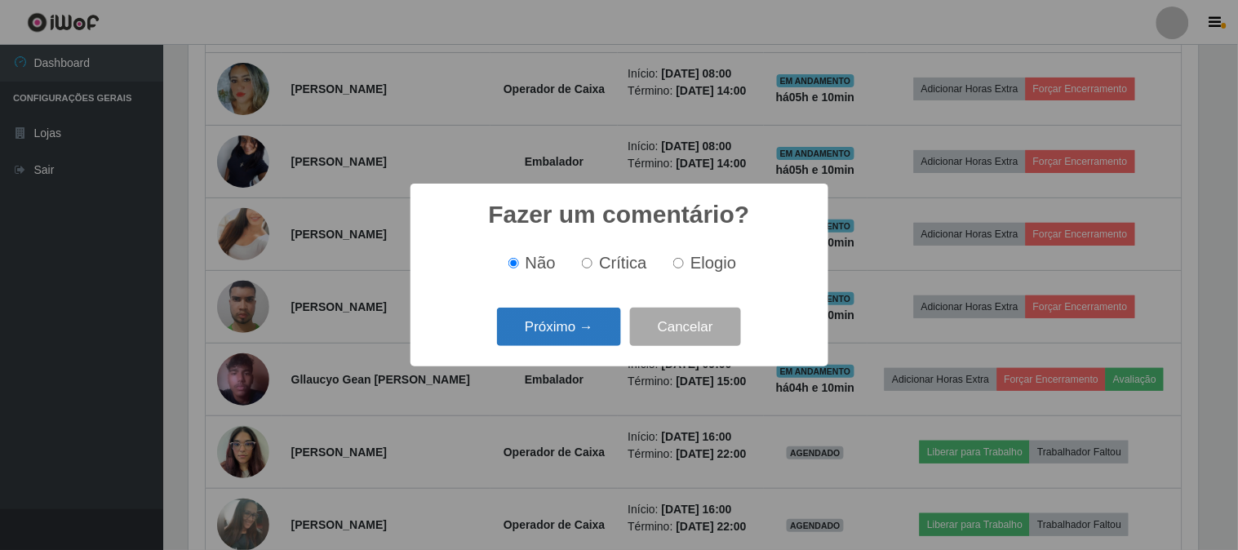
click at [565, 330] on button "Próximo →" at bounding box center [559, 327] width 124 height 38
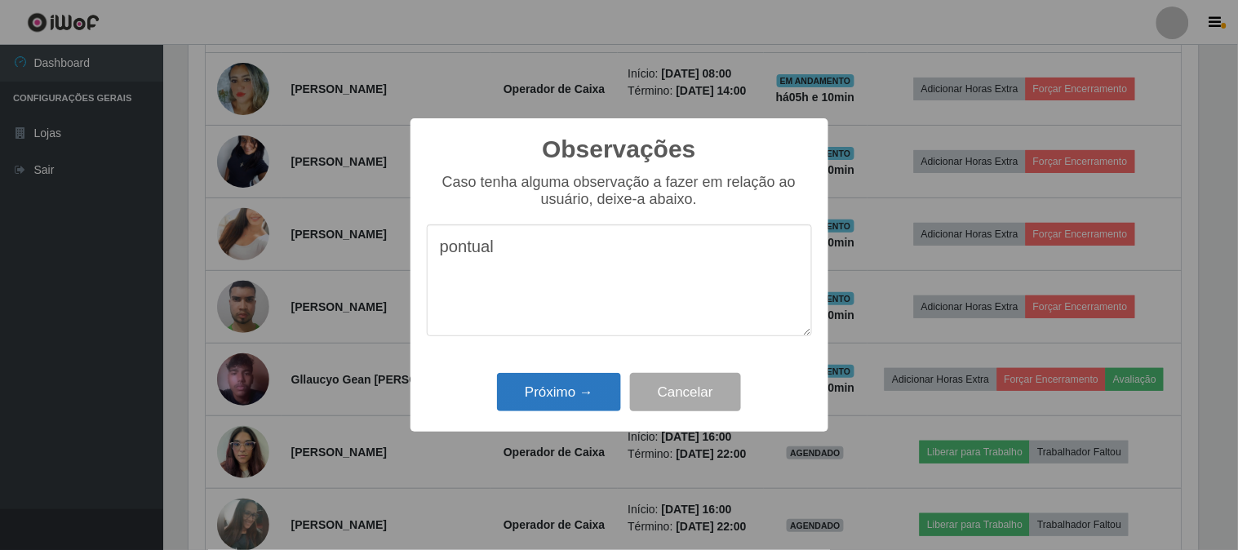
type textarea "pontual"
click at [547, 394] on button "Próximo →" at bounding box center [559, 392] width 124 height 38
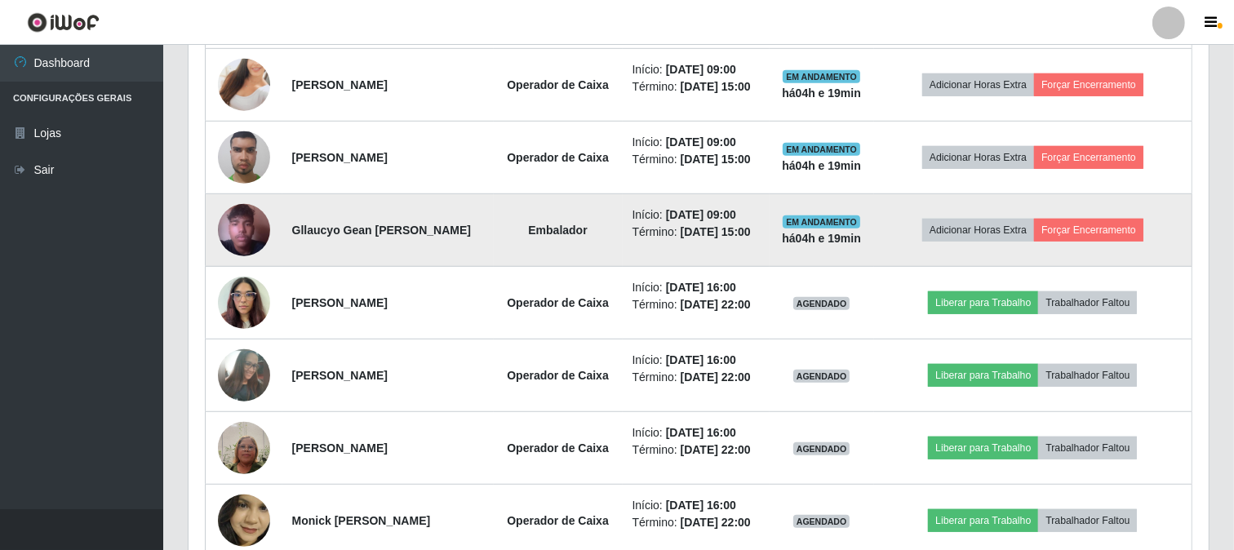
scroll to position [989, 0]
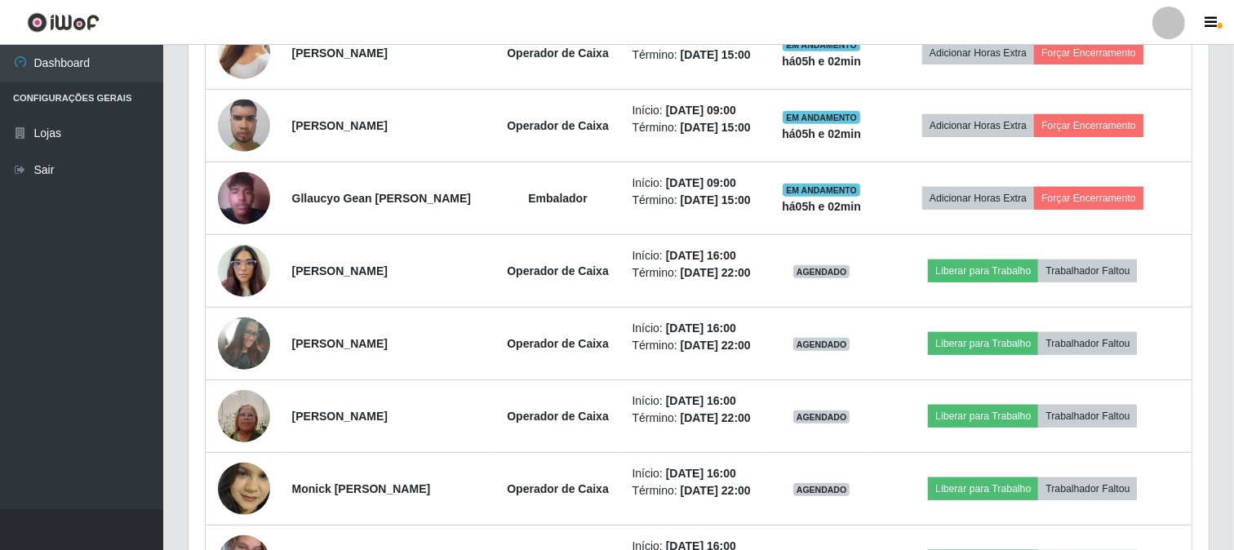
drag, startPoint x: 469, startPoint y: 234, endPoint x: 1198, endPoint y: 202, distance: 729.3
click at [1198, 202] on div "Trabalhador Posição Data Status Opções [PERSON_NAME] Operador de Caixa Início: …" at bounding box center [698, 179] width 1020 height 1016
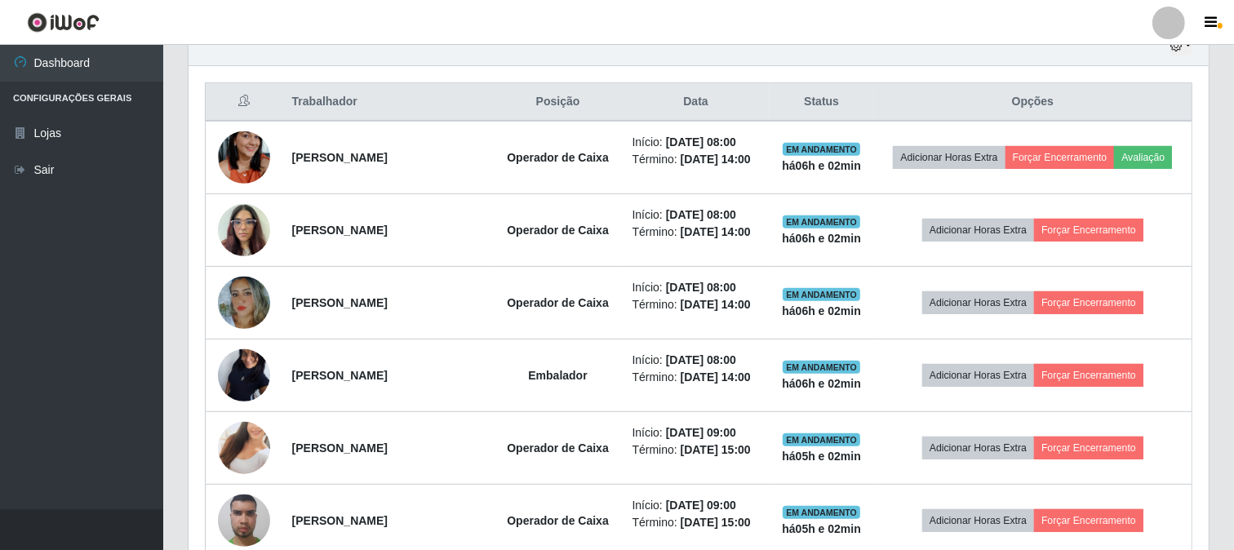
scroll to position [716, 0]
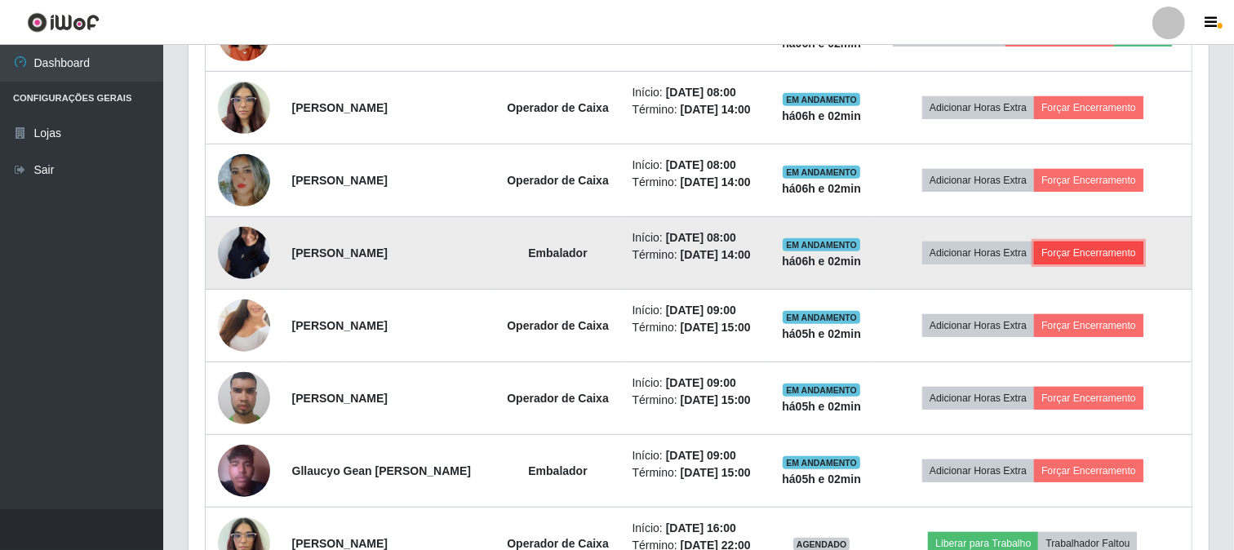
click at [1092, 257] on button "Forçar Encerramento" at bounding box center [1088, 253] width 109 height 23
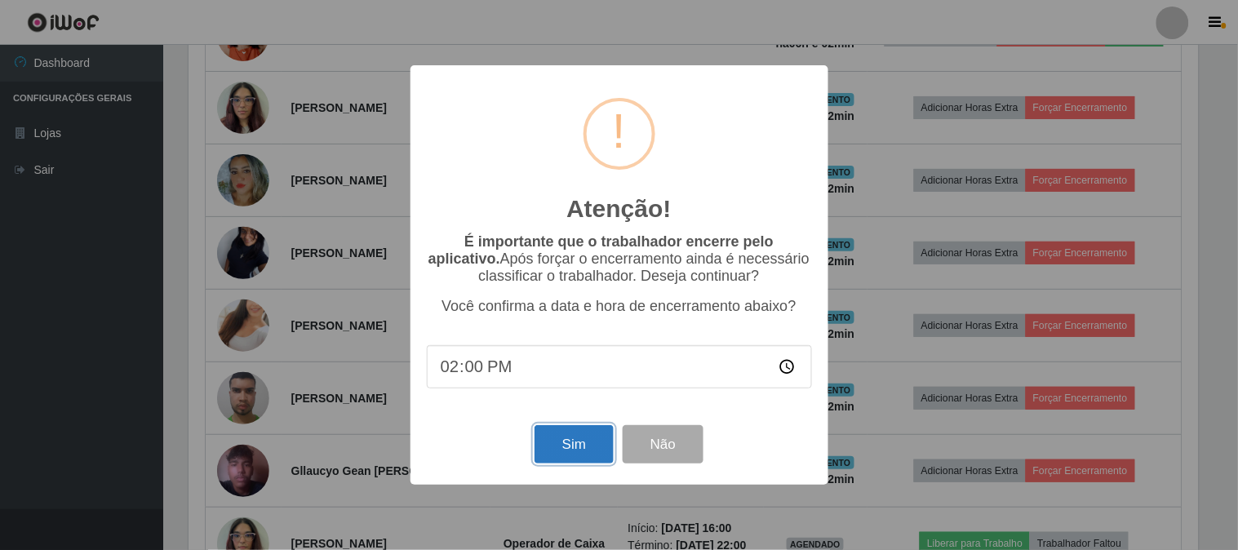
click at [575, 458] on button "Sim" at bounding box center [573, 444] width 79 height 38
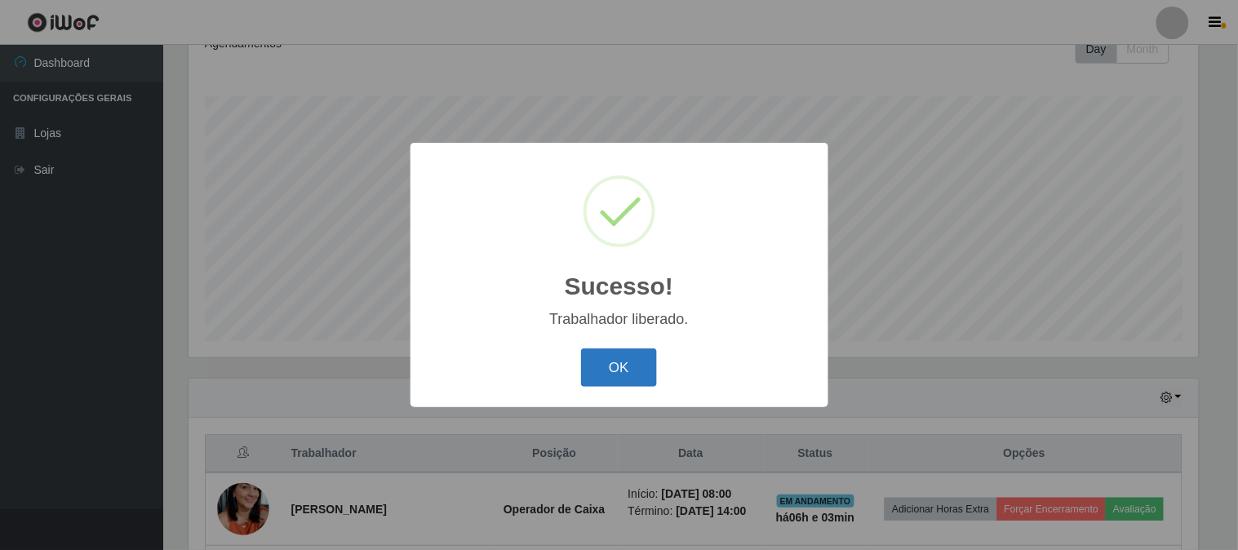
click at [638, 375] on button "OK" at bounding box center [619, 367] width 76 height 38
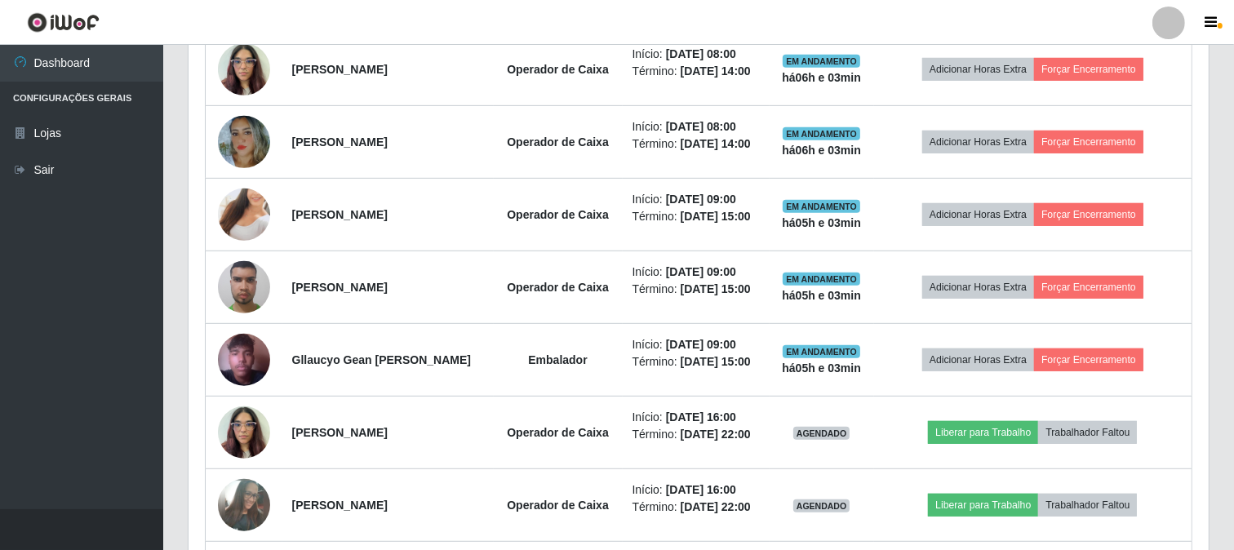
scroll to position [787, 0]
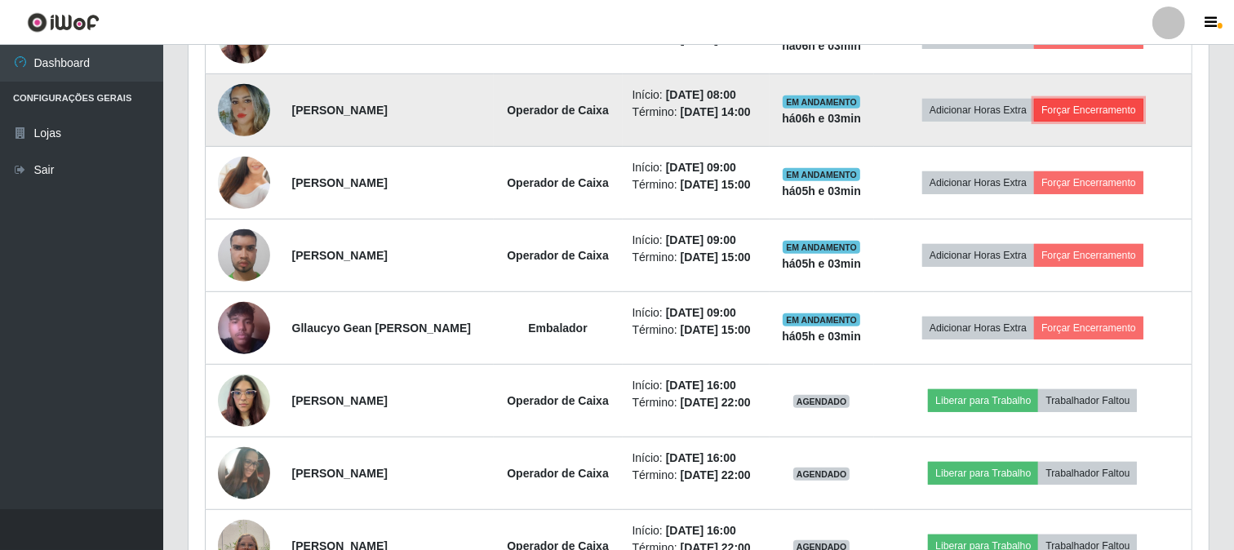
click at [1088, 107] on button "Forçar Encerramento" at bounding box center [1088, 110] width 109 height 23
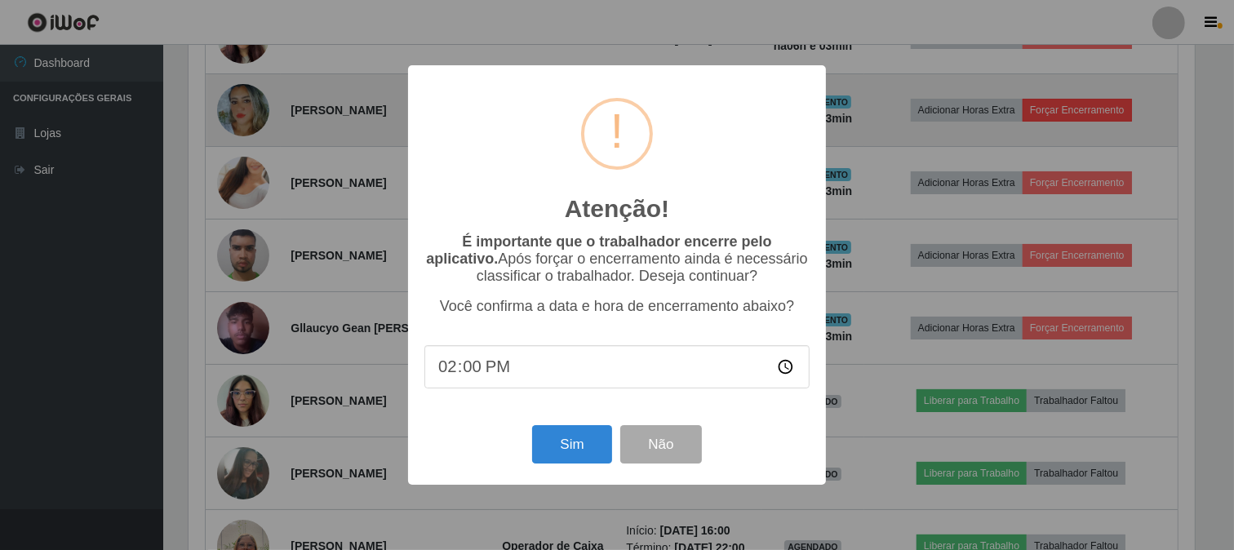
scroll to position [338, 1009]
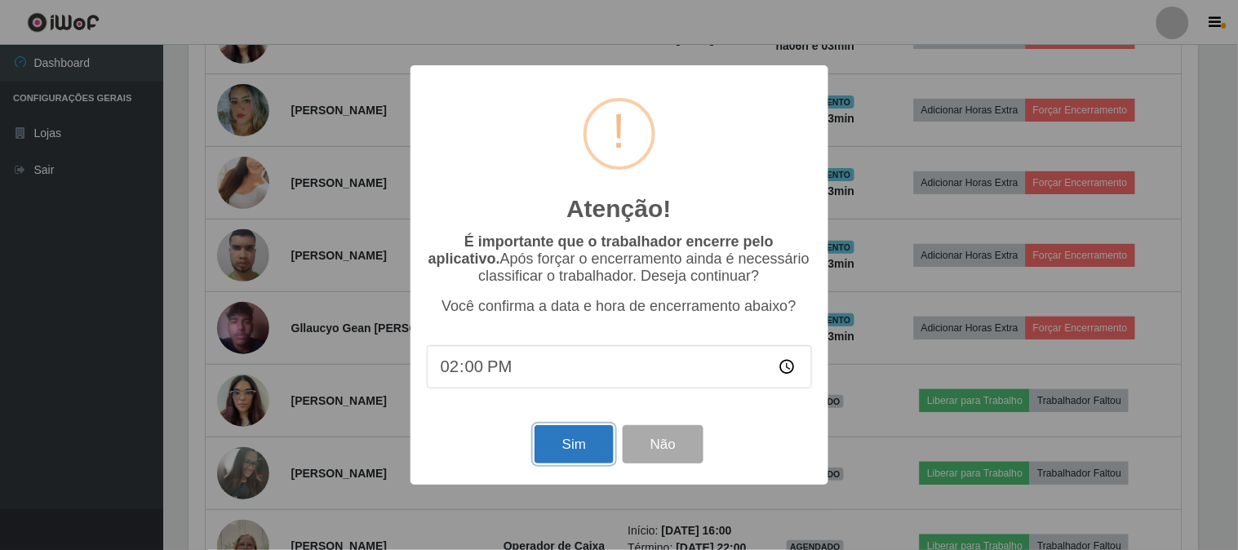
click at [583, 450] on button "Sim" at bounding box center [573, 444] width 79 height 38
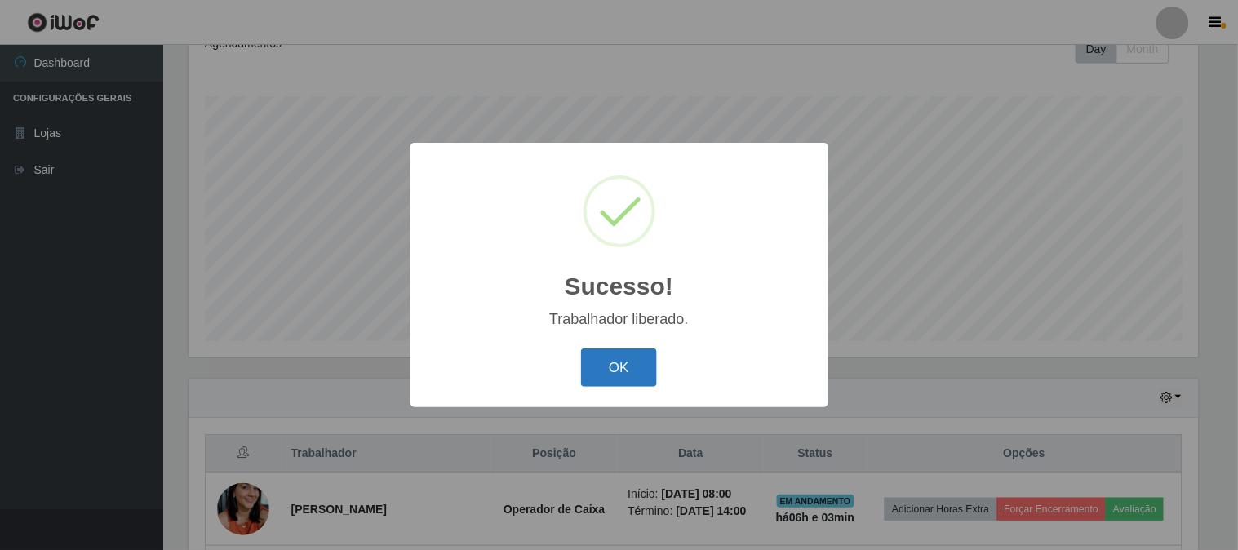
click at [616, 374] on button "OK" at bounding box center [619, 367] width 76 height 38
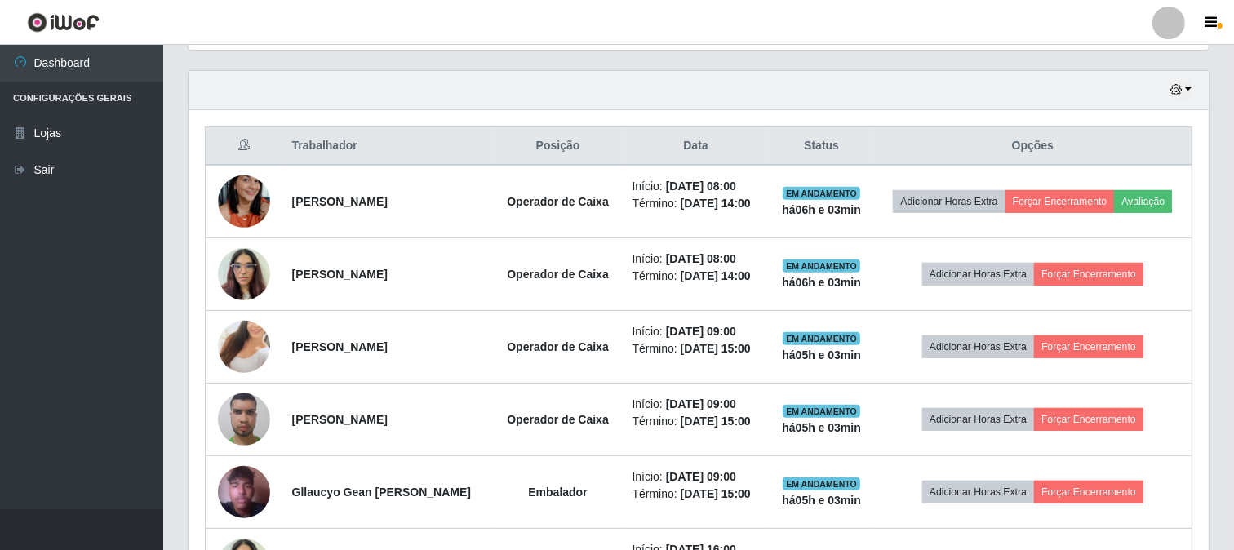
scroll to position [605, 0]
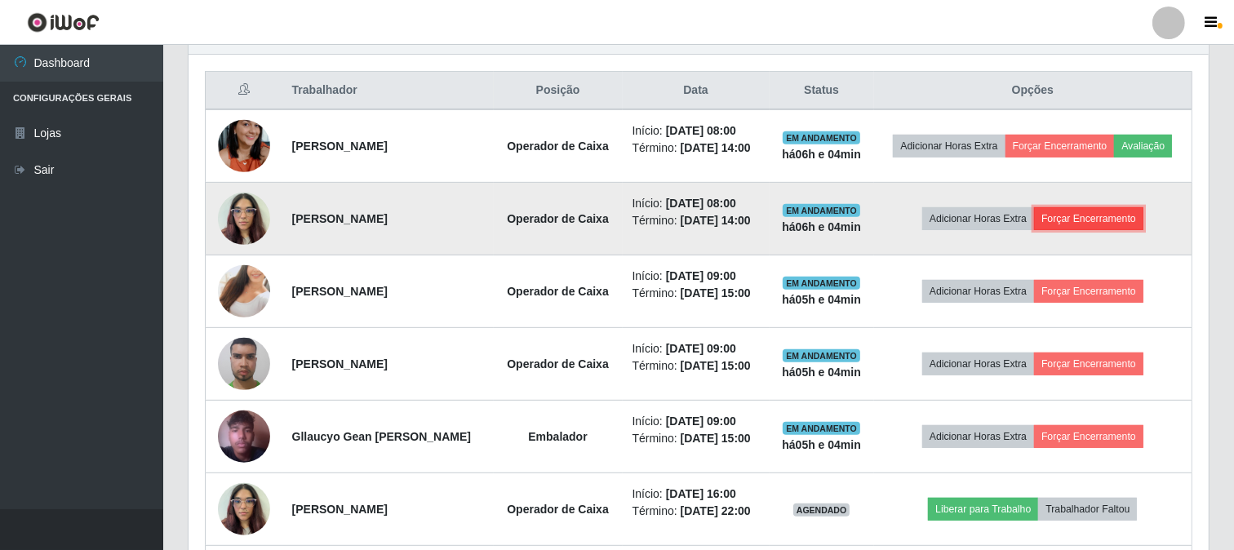
click at [1097, 216] on button "Forçar Encerramento" at bounding box center [1088, 218] width 109 height 23
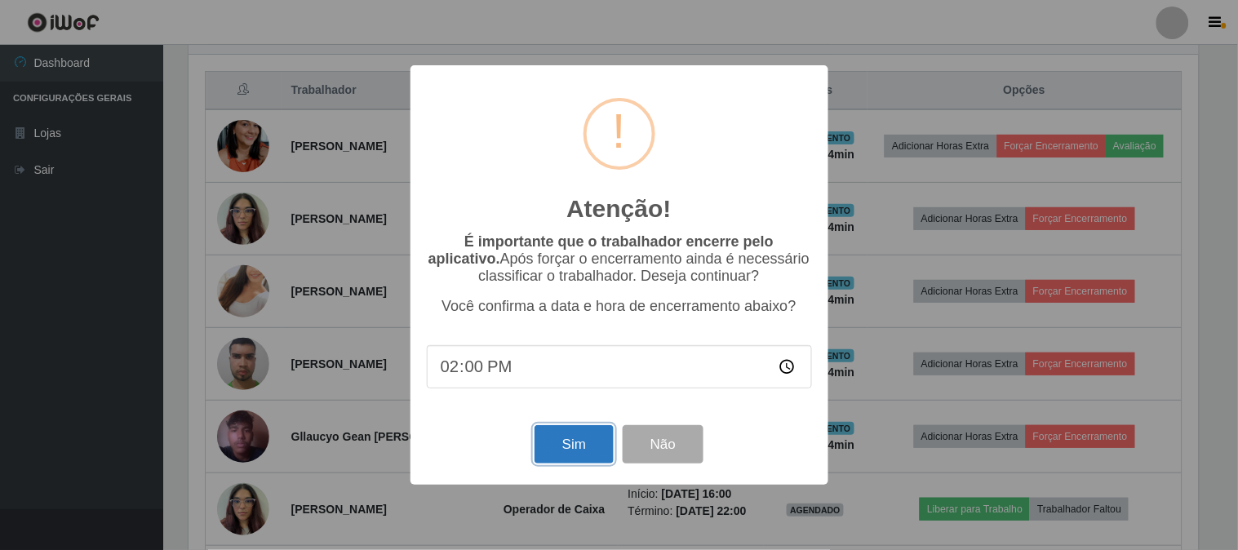
click at [592, 453] on button "Sim" at bounding box center [573, 444] width 79 height 38
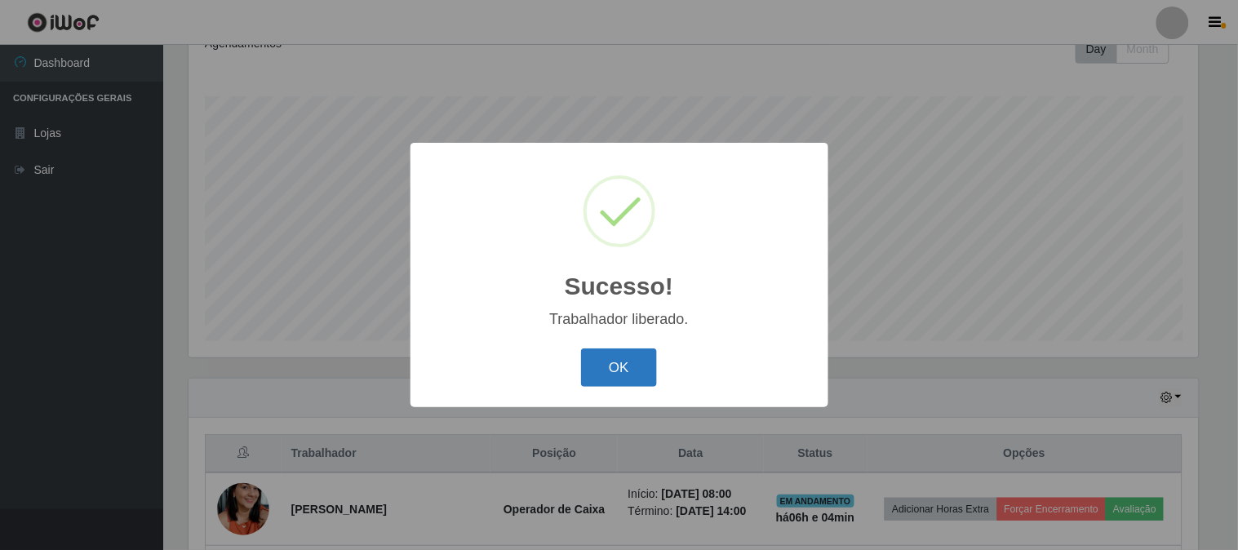
click at [593, 356] on button "OK" at bounding box center [619, 367] width 76 height 38
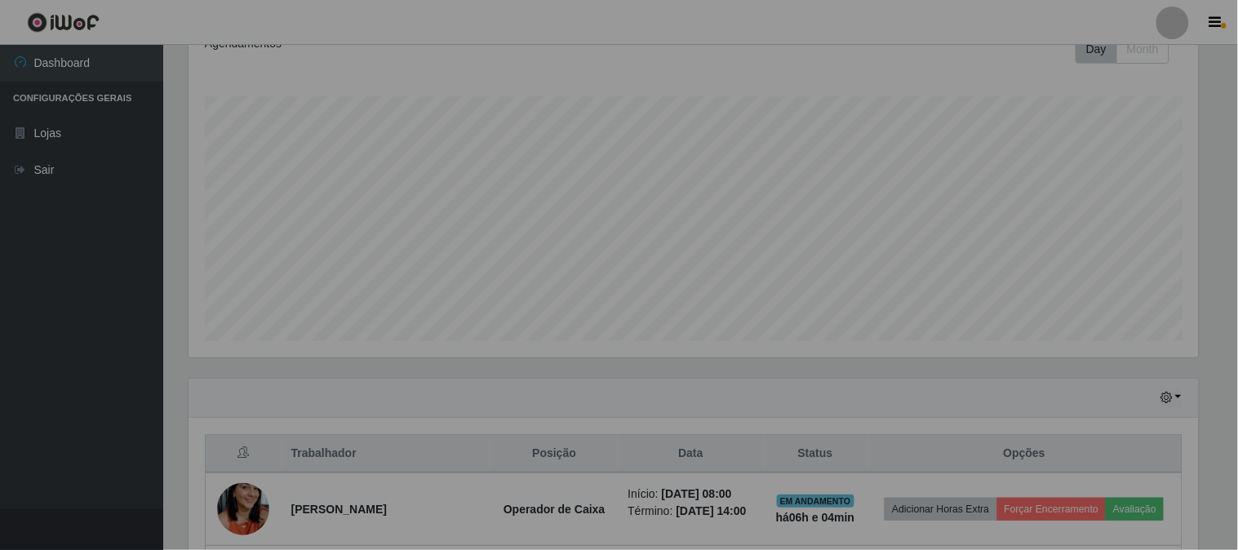
scroll to position [338, 1020]
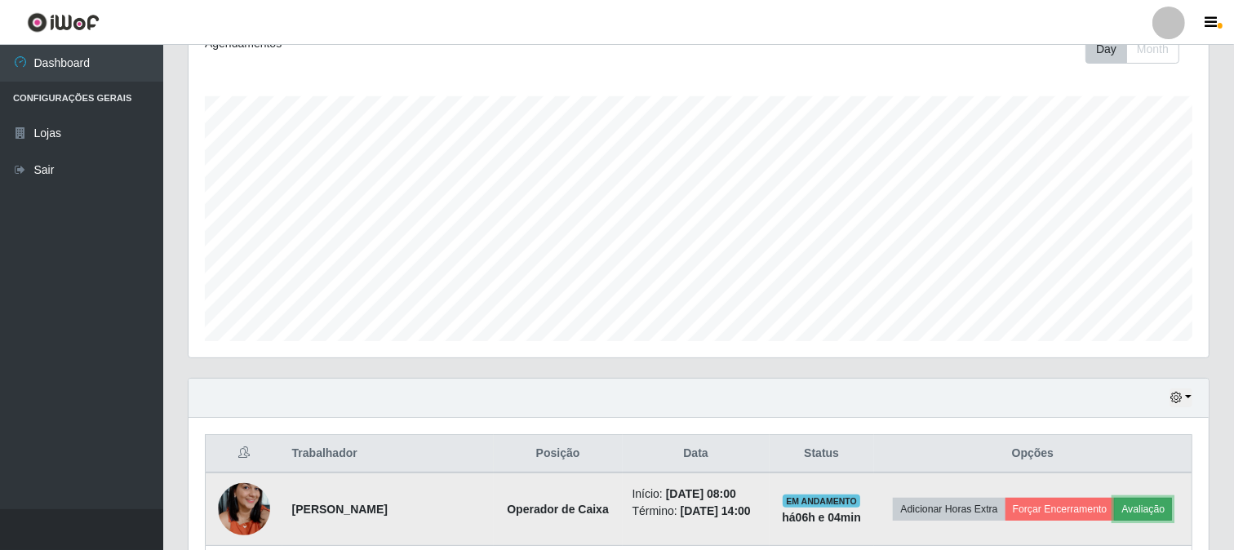
click at [1154, 502] on button "Avaliação" at bounding box center [1143, 509] width 58 height 23
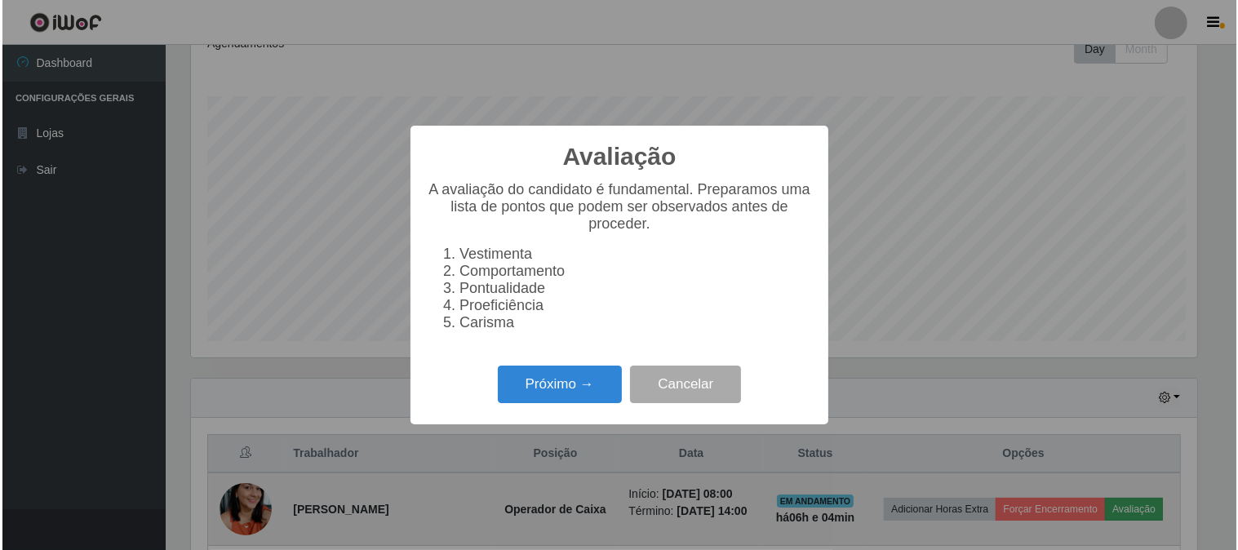
scroll to position [338, 1009]
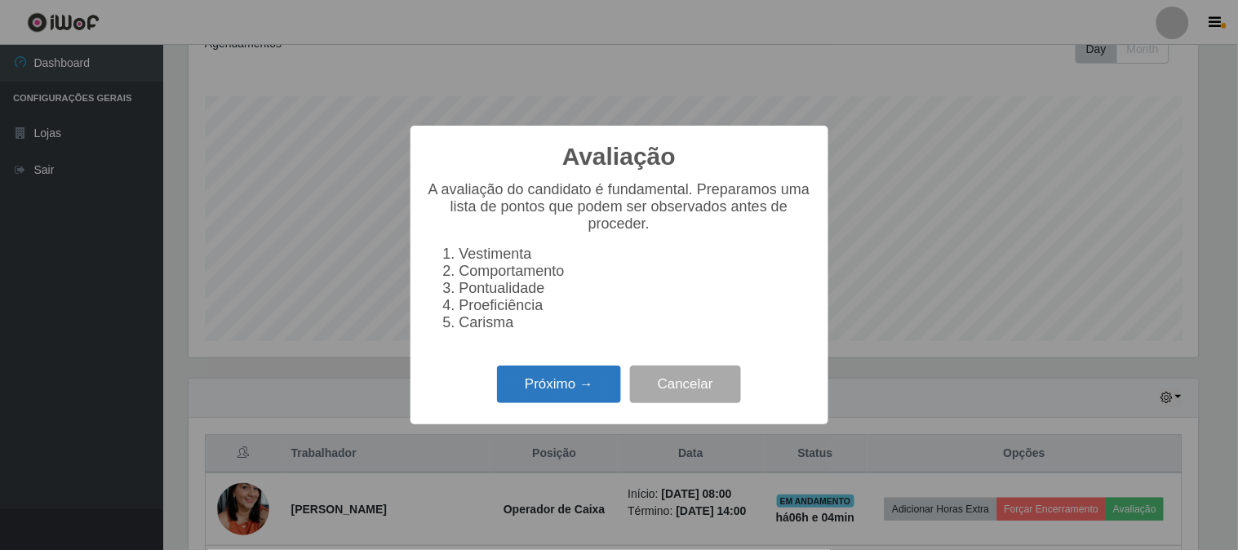
click at [599, 388] on button "Próximo →" at bounding box center [559, 385] width 124 height 38
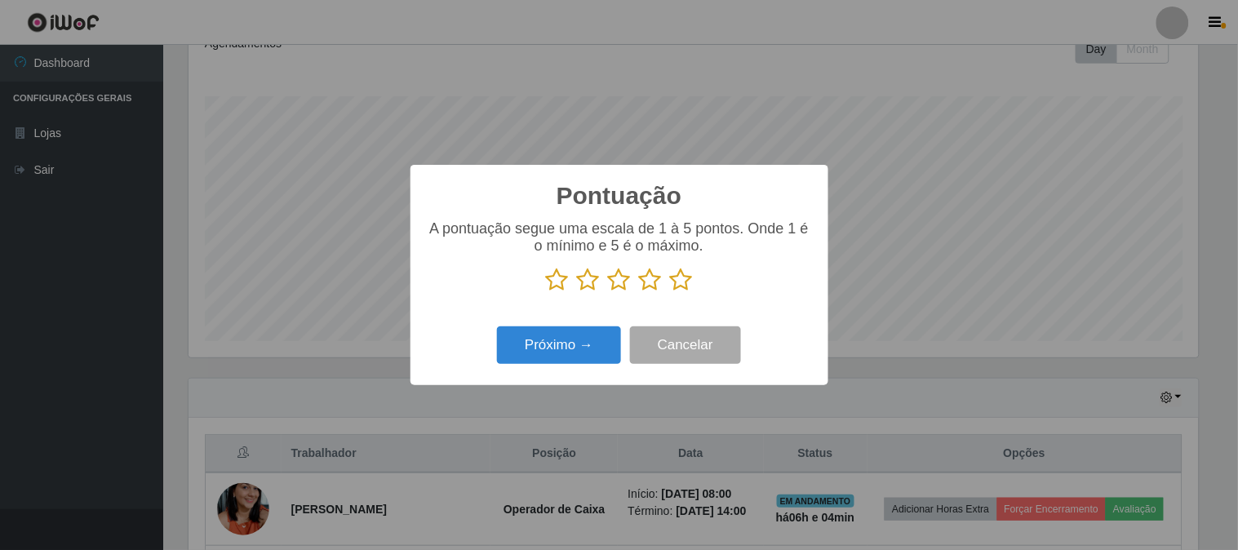
click at [680, 282] on icon at bounding box center [681, 280] width 23 height 24
click at [670, 292] on input "radio" at bounding box center [670, 292] width 0 height 0
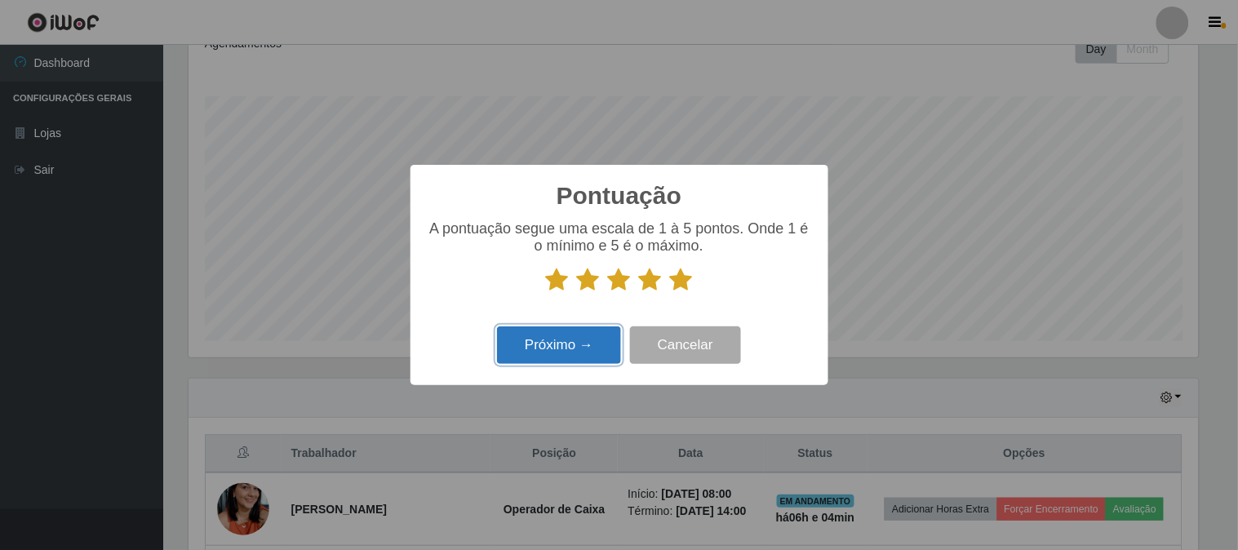
click at [561, 348] on button "Próximo →" at bounding box center [559, 345] width 124 height 38
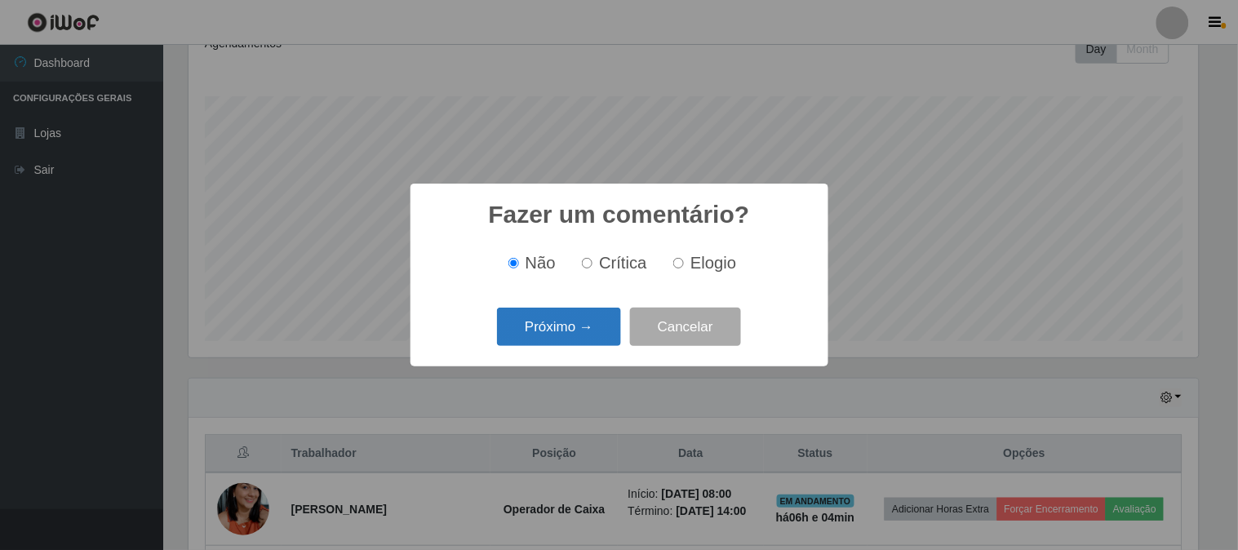
click at [569, 325] on button "Próximo →" at bounding box center [559, 327] width 124 height 38
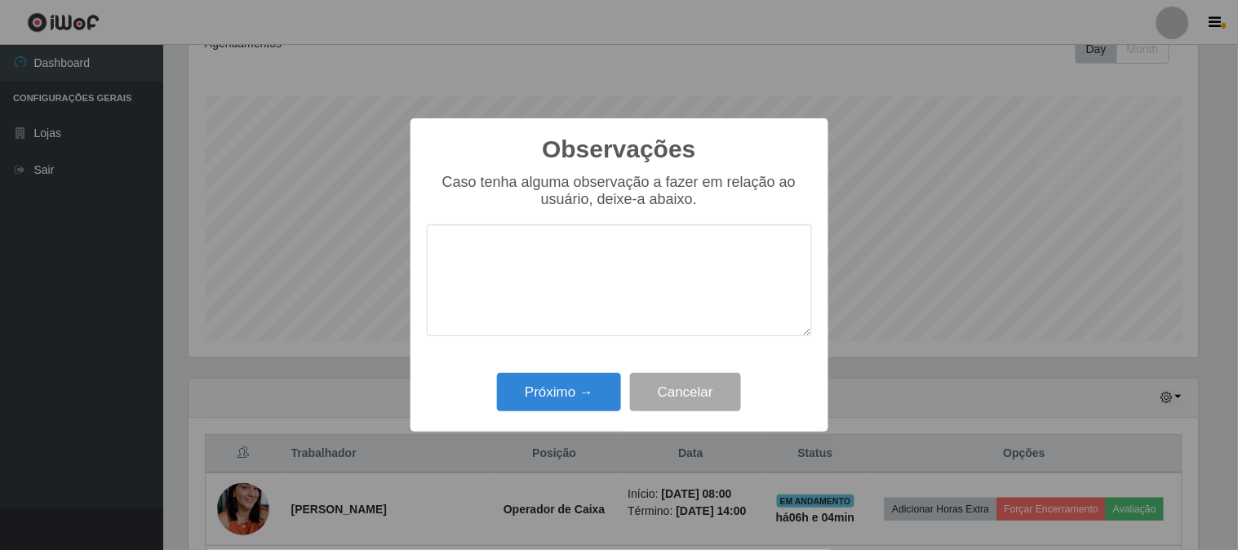
click at [552, 250] on textarea at bounding box center [619, 280] width 385 height 112
type textarea "pontual e prestativa"
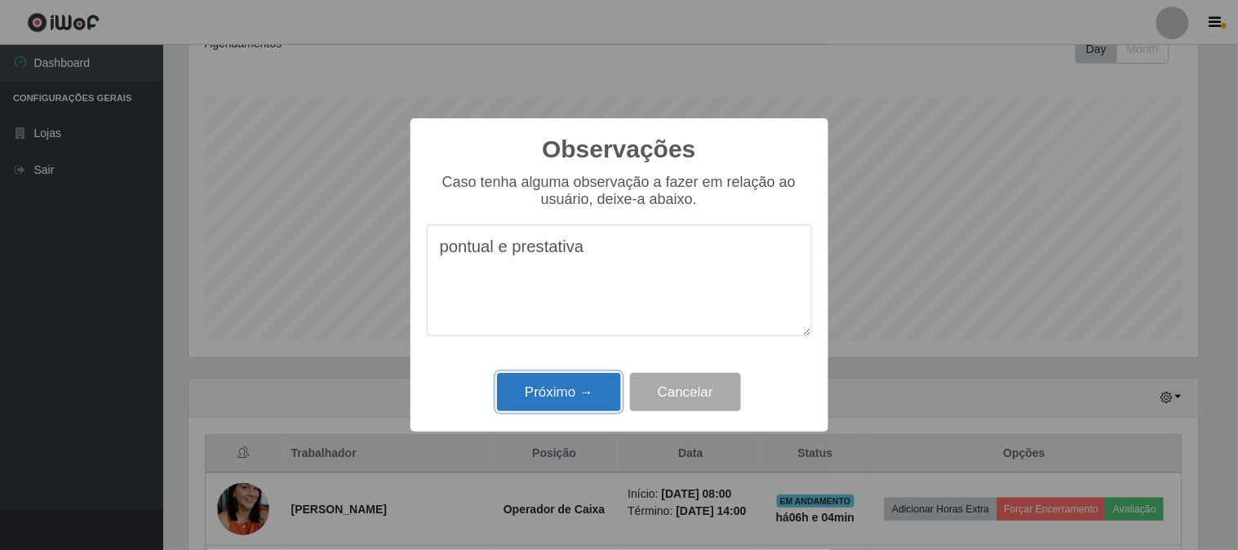
click at [580, 375] on button "Próximo →" at bounding box center [559, 392] width 124 height 38
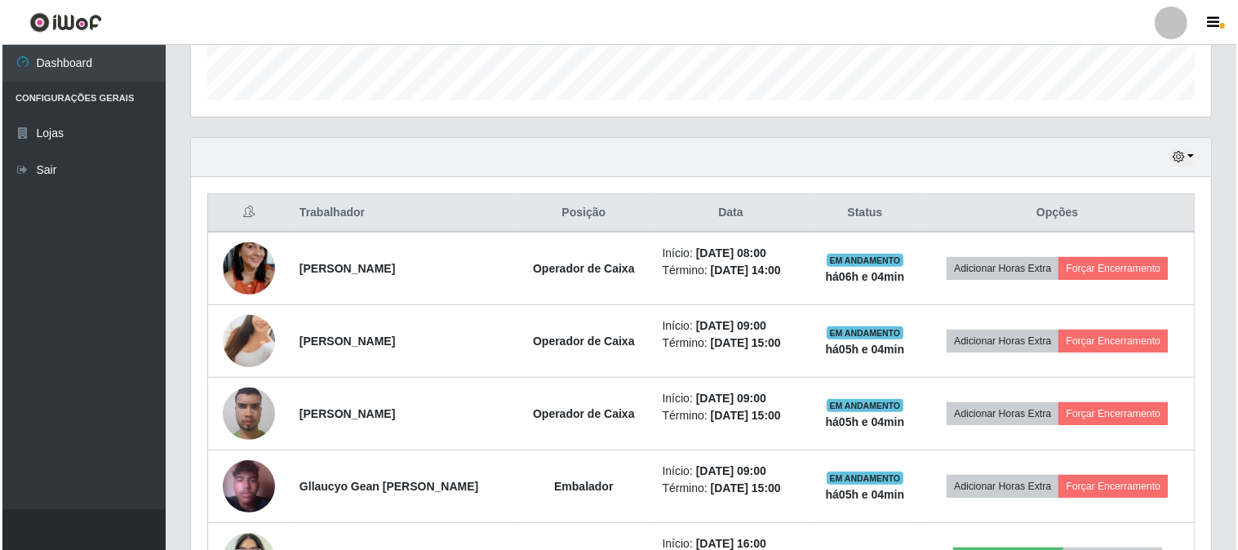
scroll to position [515, 0]
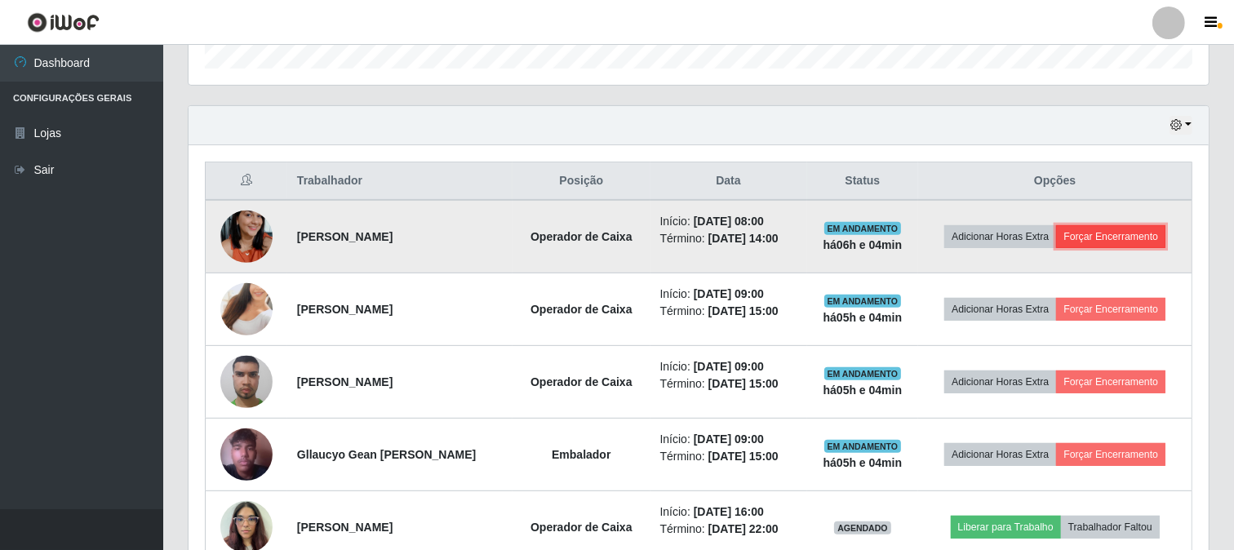
click at [1147, 232] on button "Forçar Encerramento" at bounding box center [1110, 236] width 109 height 23
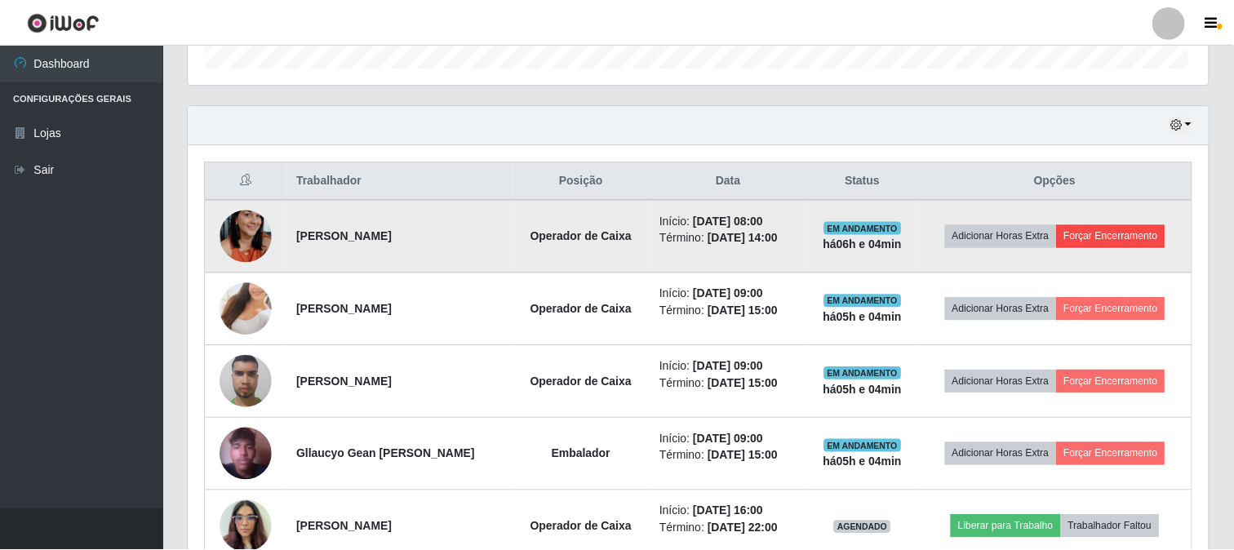
scroll to position [338, 1009]
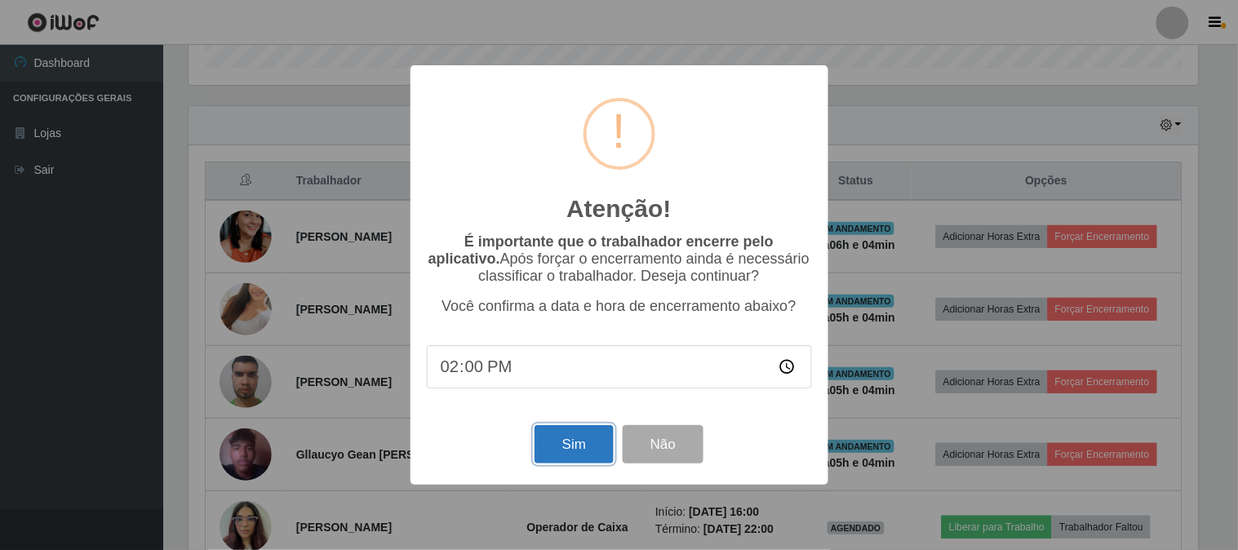
click at [577, 447] on button "Sim" at bounding box center [573, 444] width 79 height 38
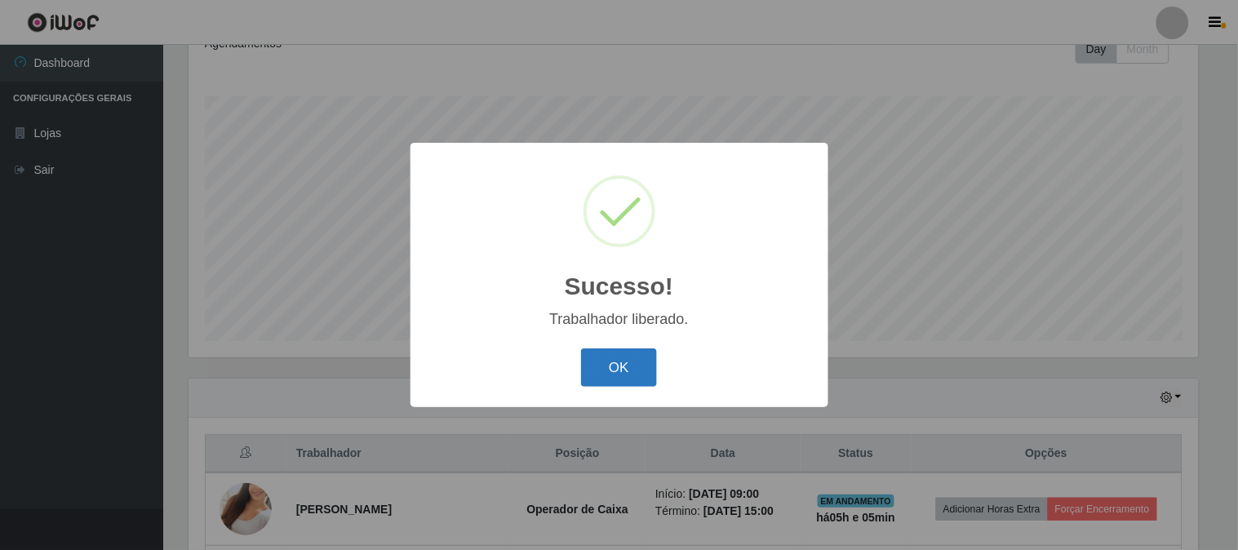
click at [637, 366] on button "OK" at bounding box center [619, 367] width 76 height 38
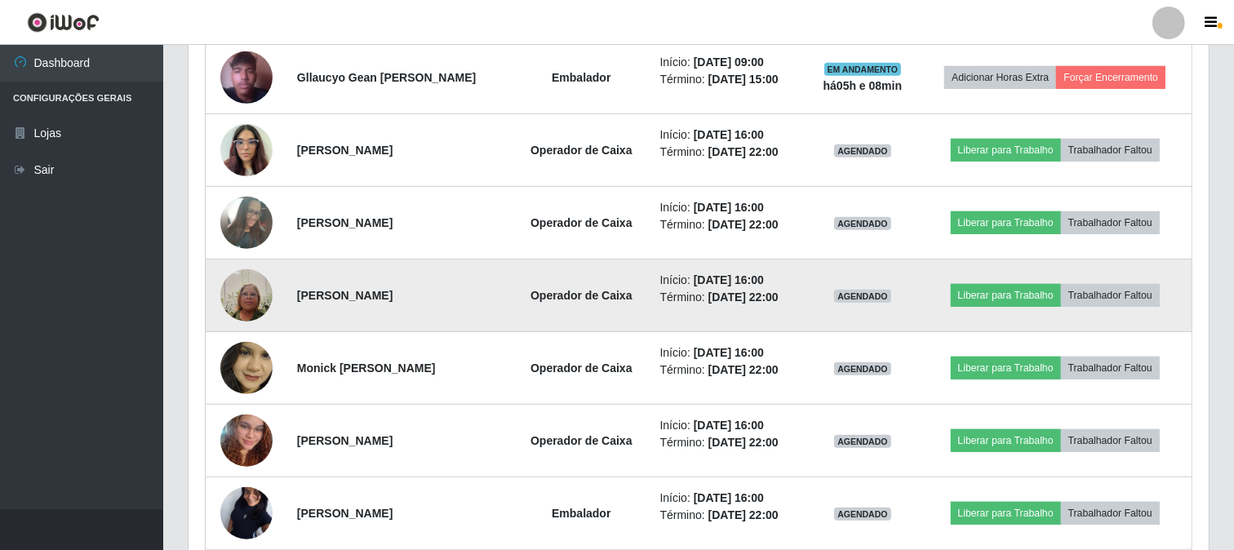
scroll to position [877, 0]
